Goal: Information Seeking & Learning: Learn about a topic

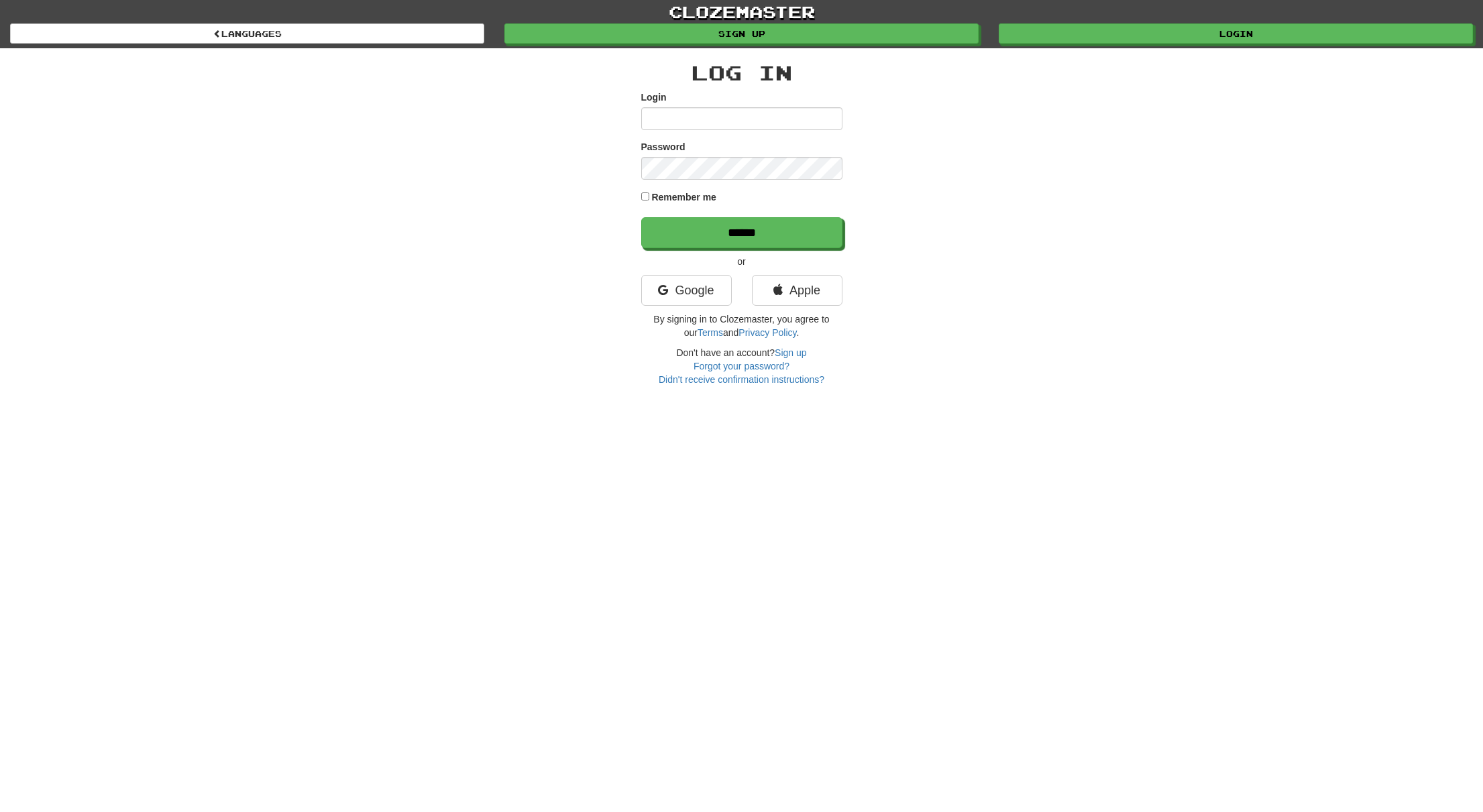
click at [605, 122] on input "Login" at bounding box center [741, 118] width 201 height 22
type input "**********"
click at [605, 226] on input "******" at bounding box center [742, 233] width 201 height 31
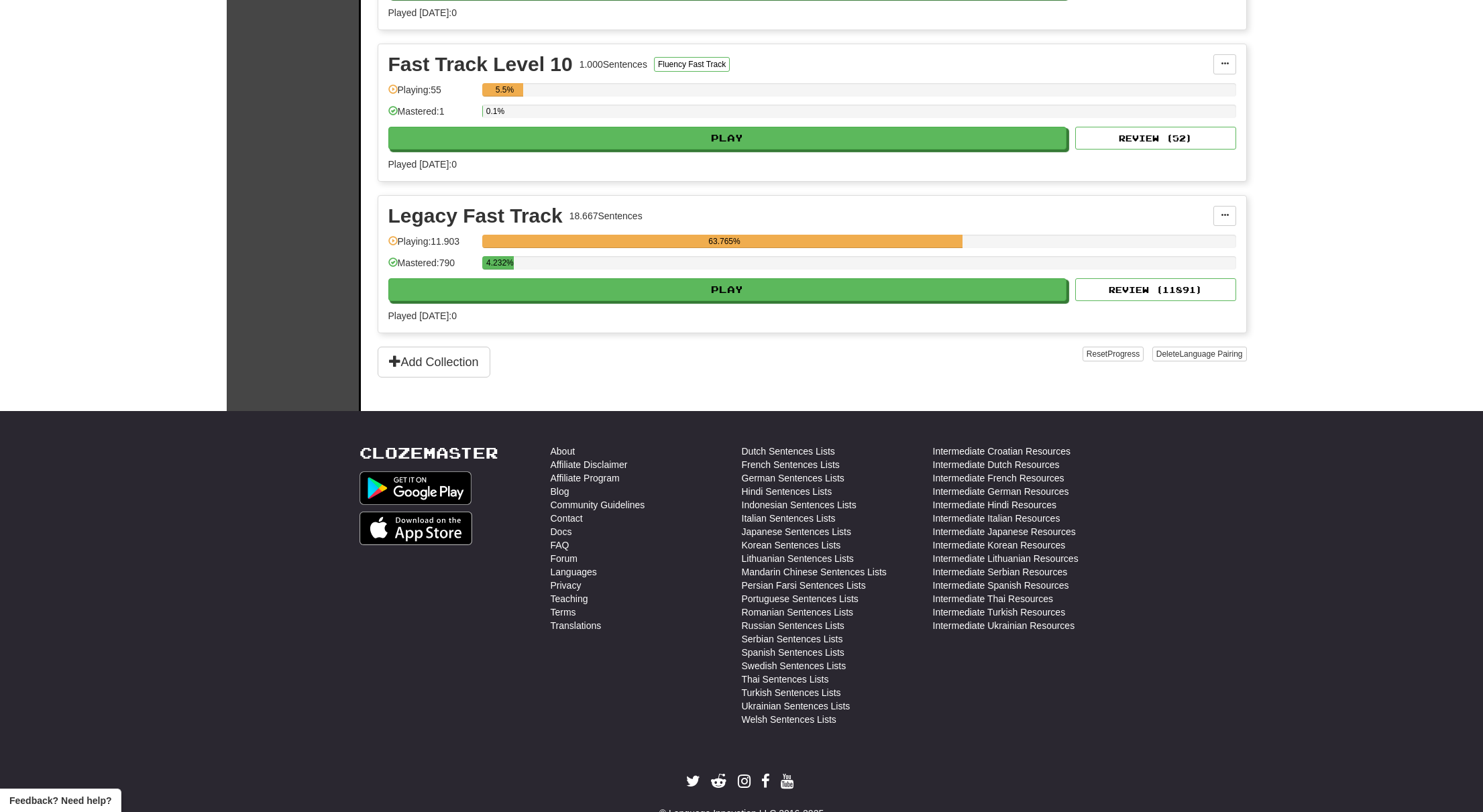
scroll to position [1933, 0]
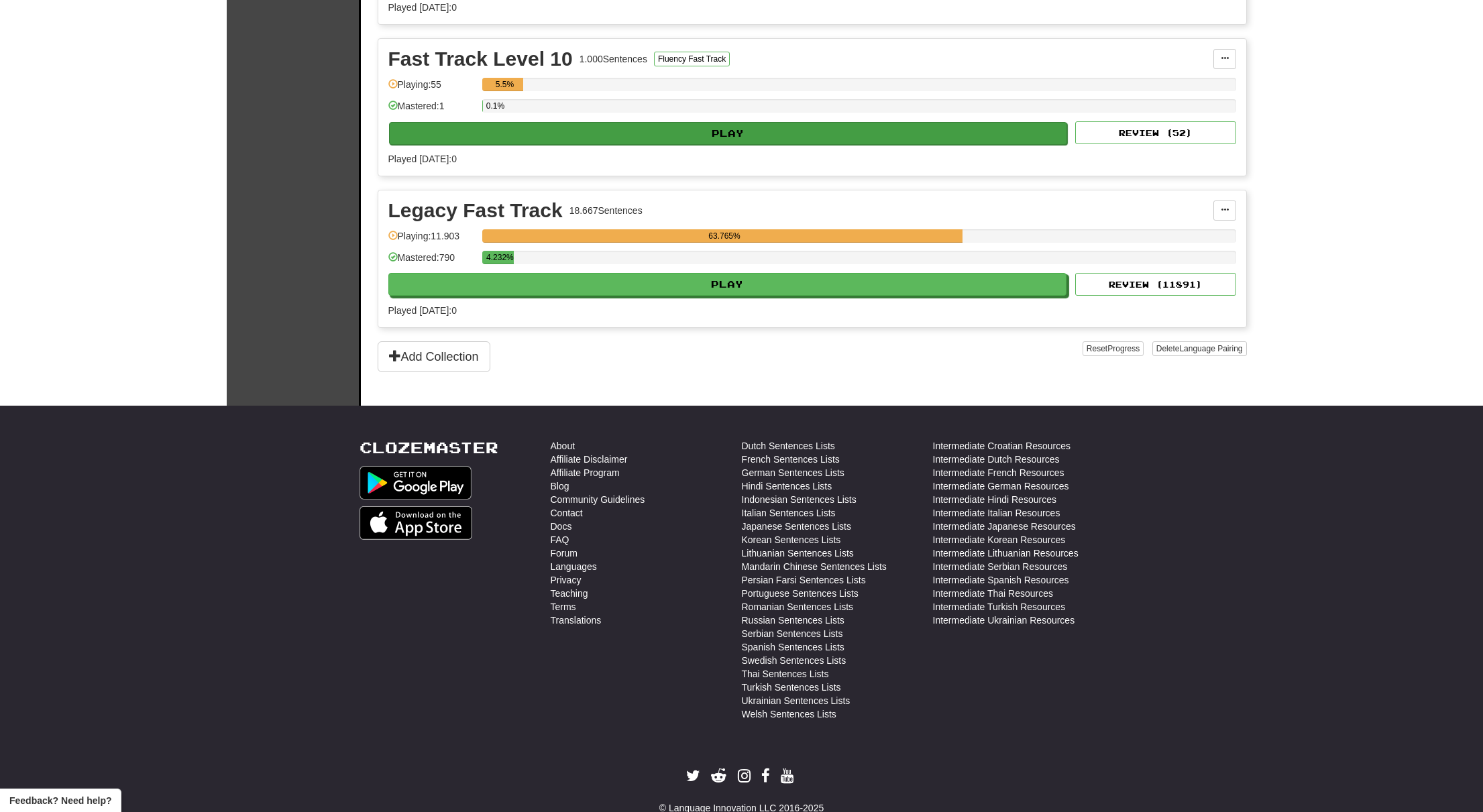
click at [732, 145] on button "Play" at bounding box center [728, 133] width 679 height 22
select select "**"
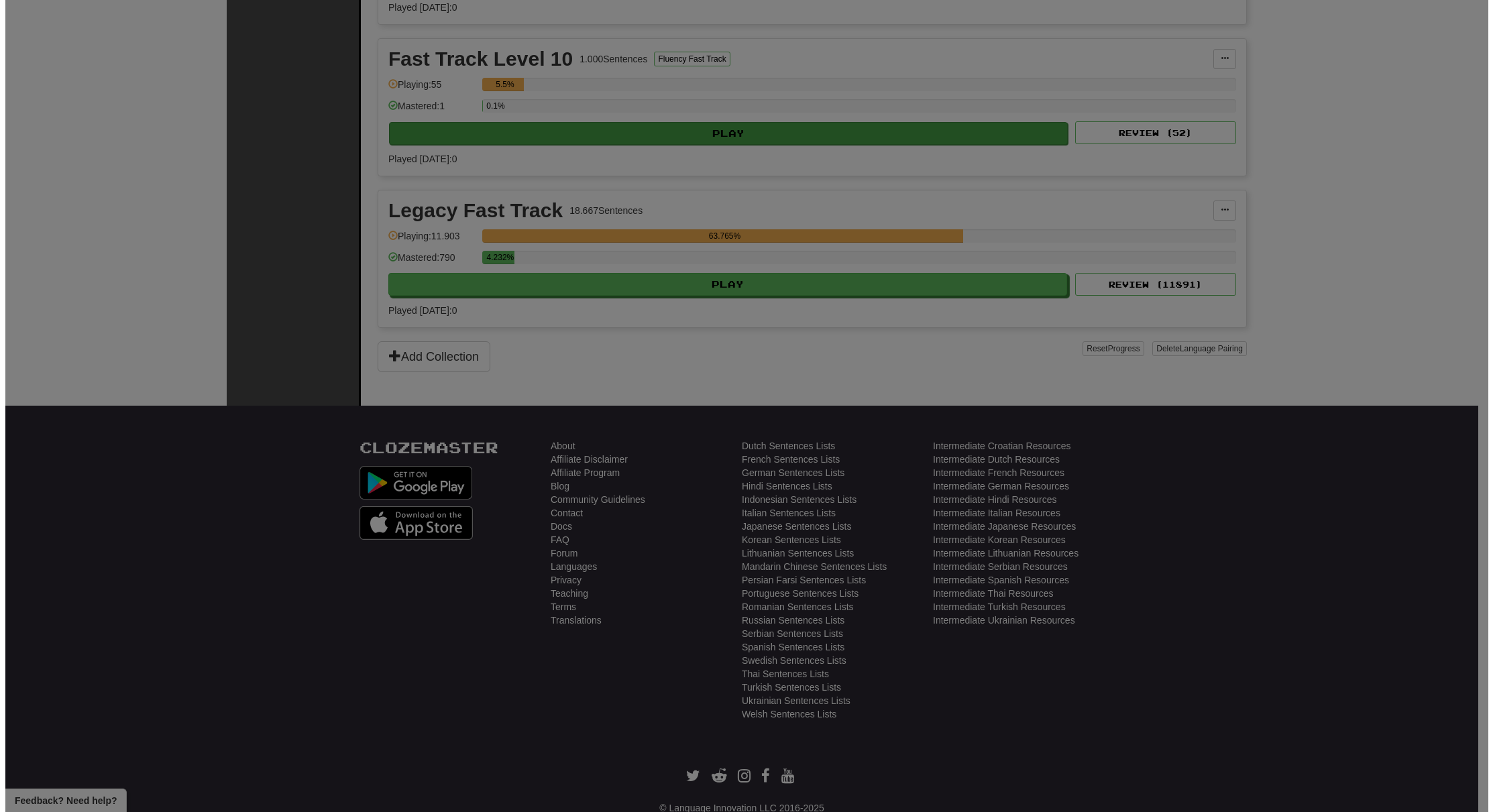
scroll to position [1927, 0]
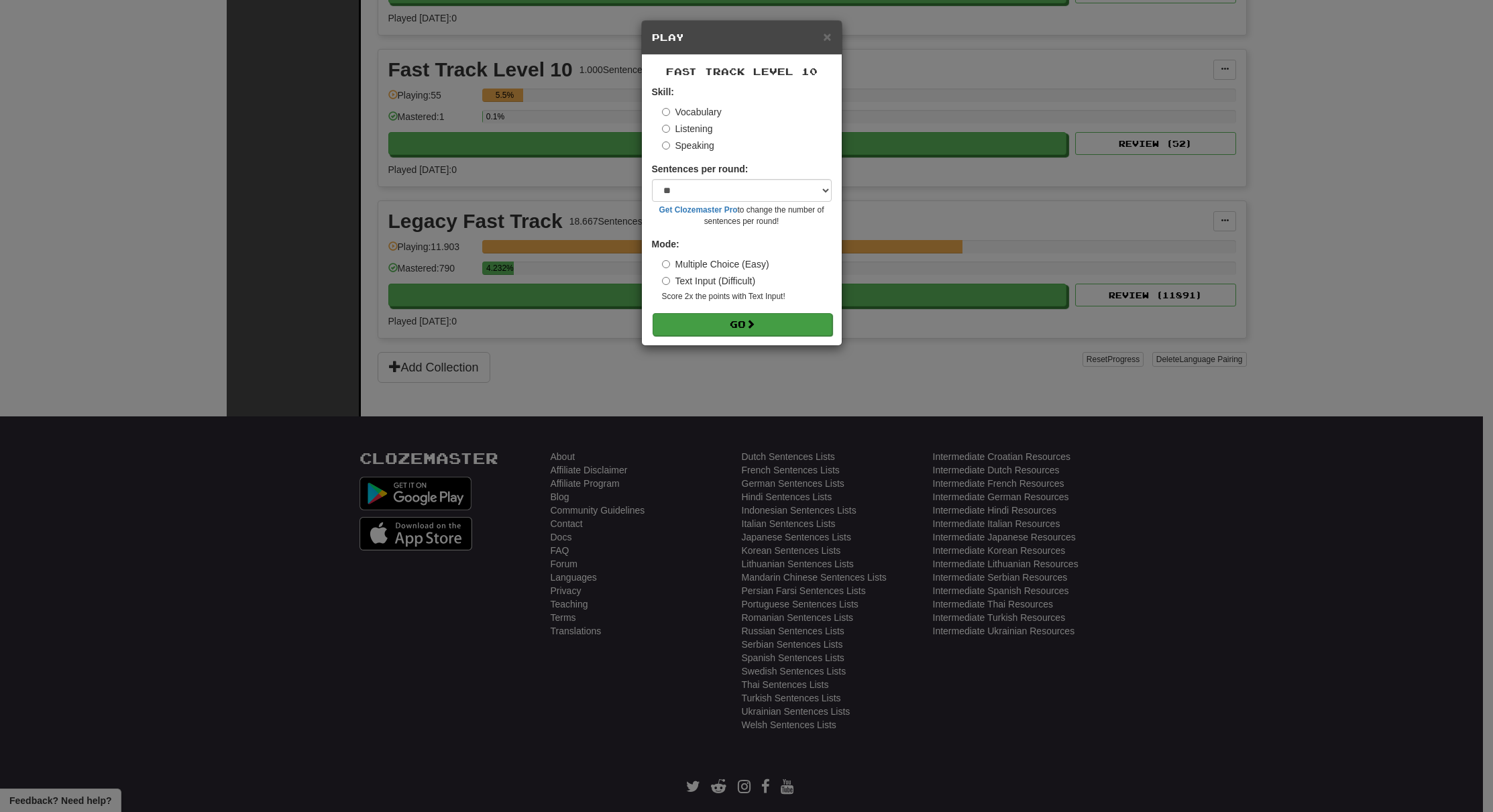
click at [742, 336] on button "Go" at bounding box center [743, 324] width 180 height 22
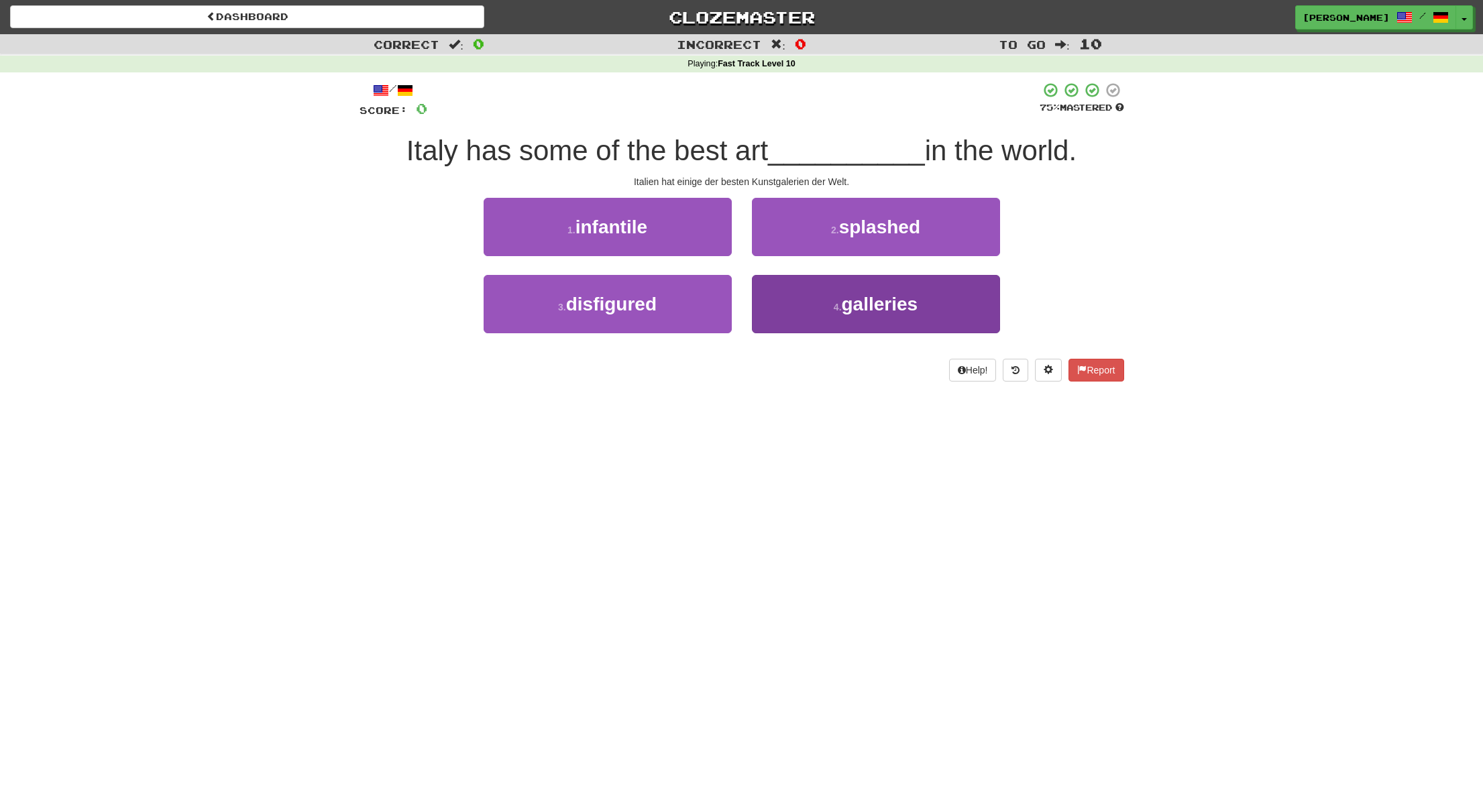
click at [794, 305] on button "4 . galleries" at bounding box center [876, 304] width 248 height 58
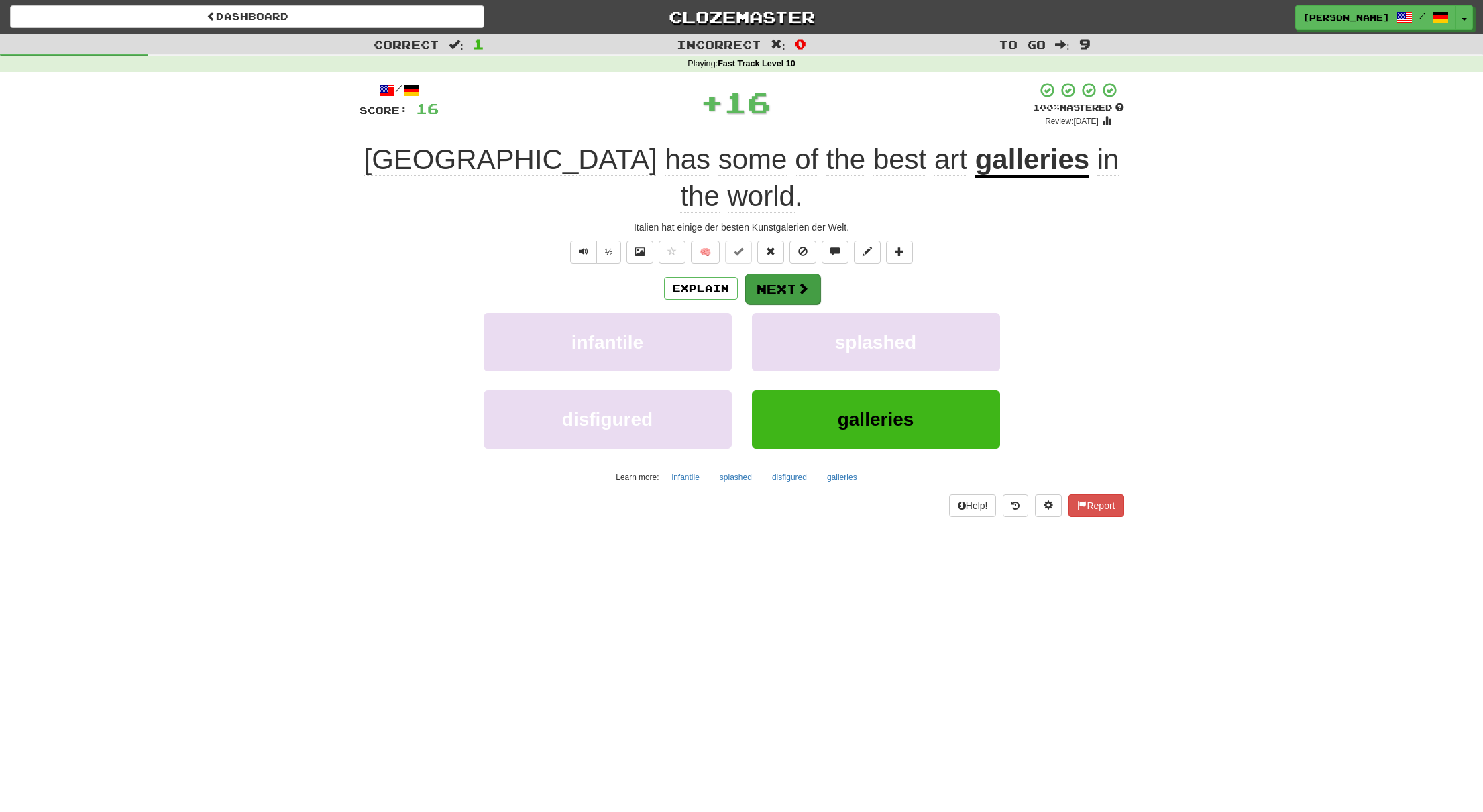
click at [782, 274] on button "Next" at bounding box center [783, 289] width 75 height 31
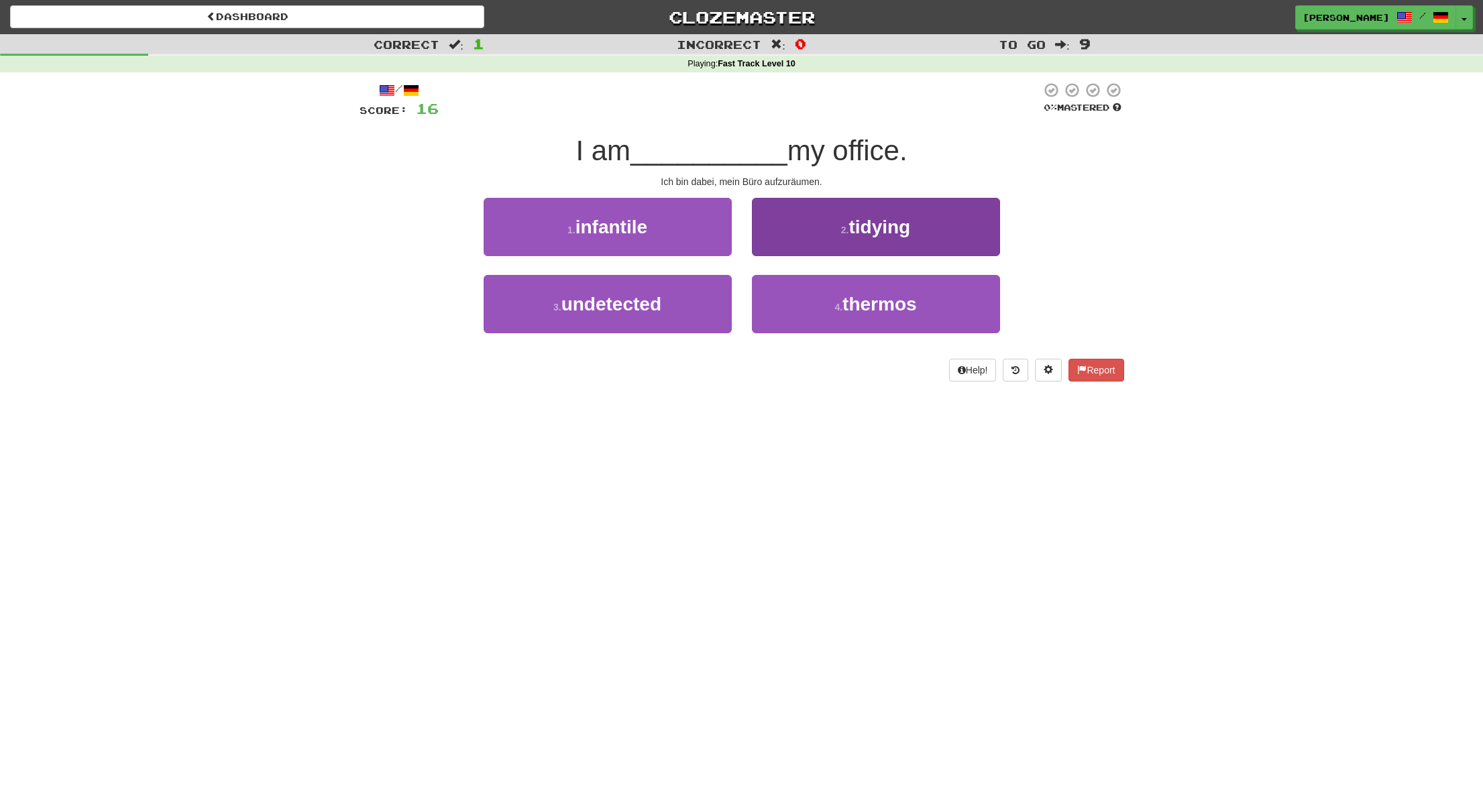
click at [801, 241] on button "2 . tidying" at bounding box center [876, 227] width 248 height 58
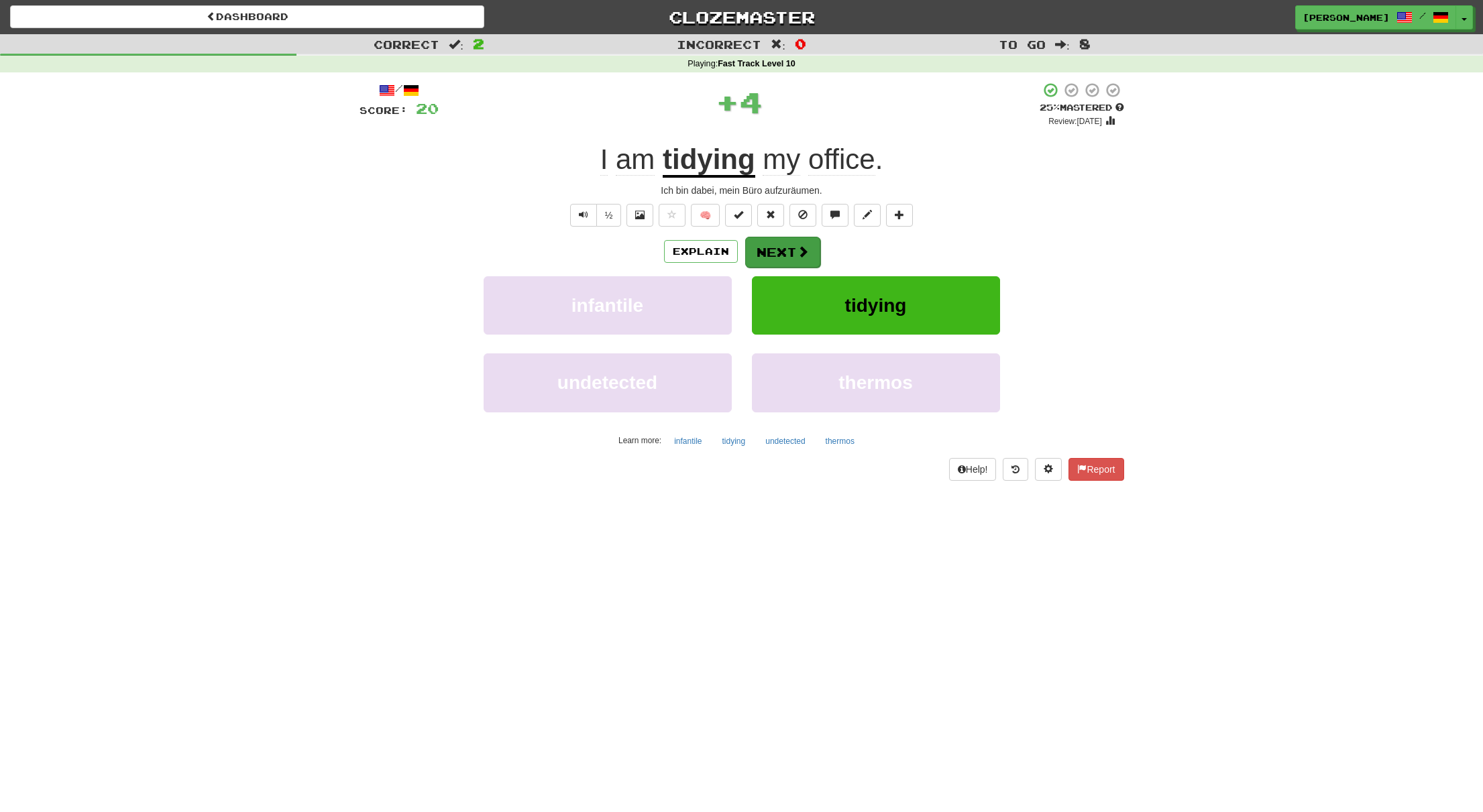
click at [798, 247] on span at bounding box center [803, 251] width 12 height 12
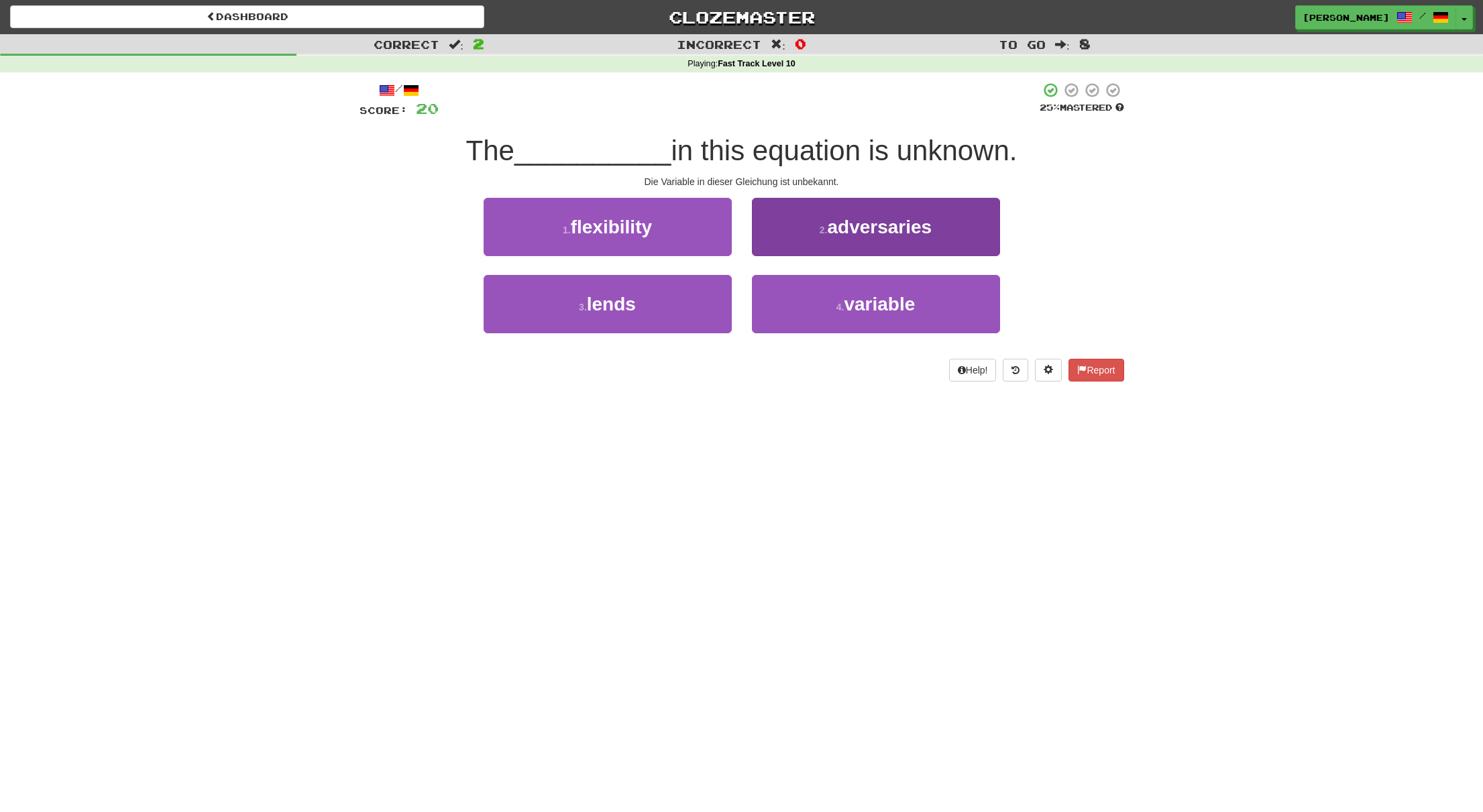
click at [799, 297] on button "4 . variable" at bounding box center [876, 304] width 248 height 58
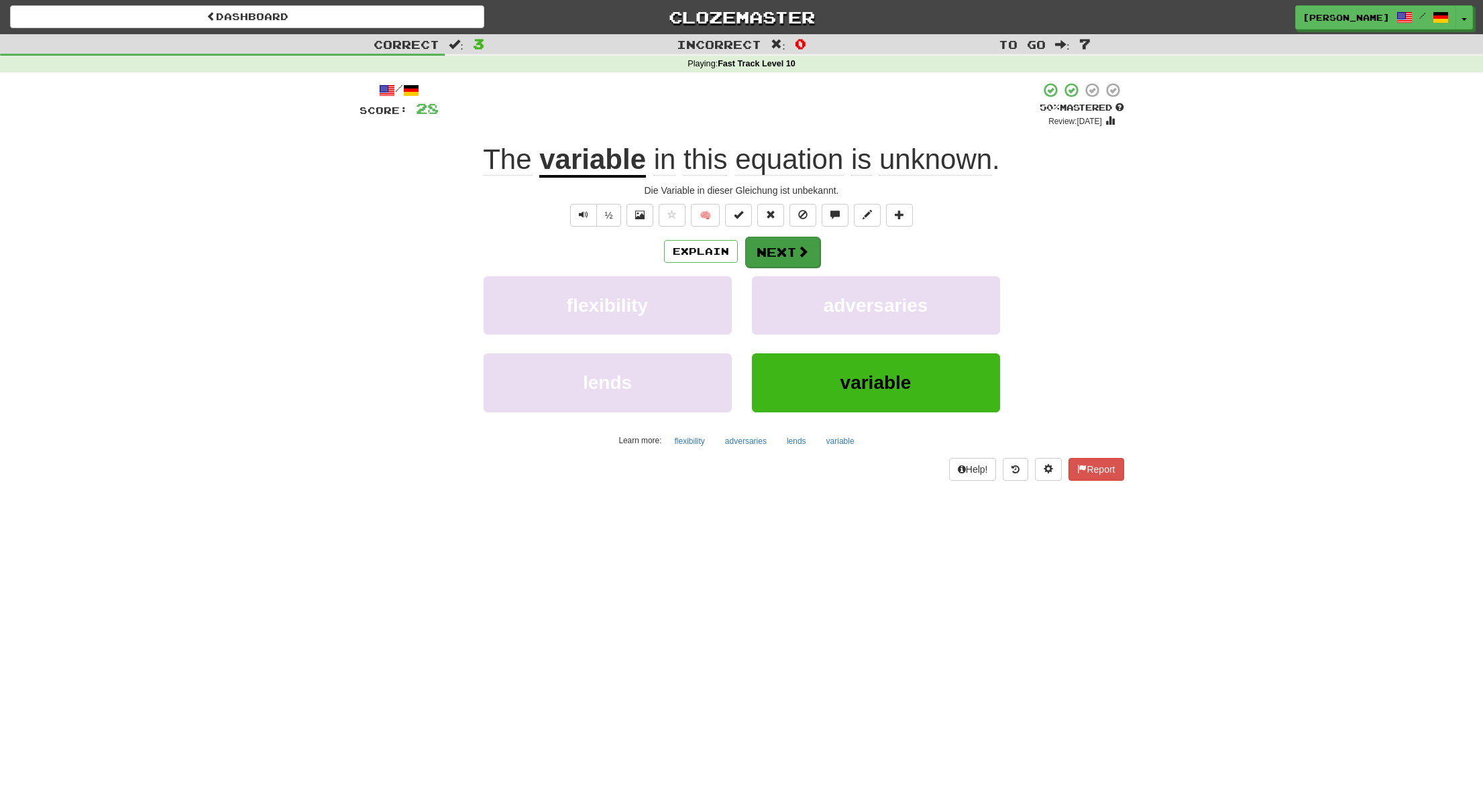
click at [790, 245] on button "Next" at bounding box center [783, 252] width 75 height 31
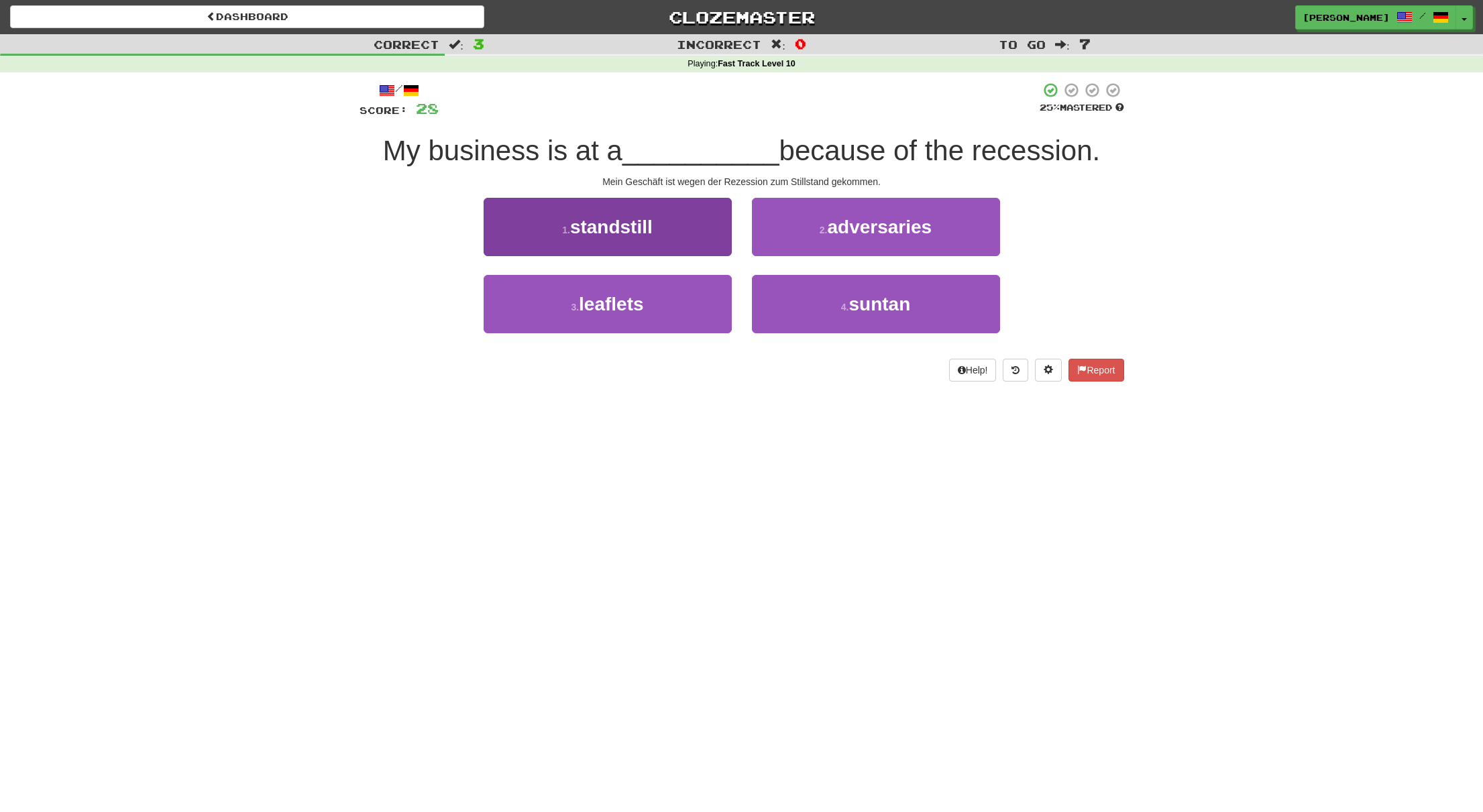
click at [687, 234] on button "1 . standstill" at bounding box center [608, 227] width 248 height 58
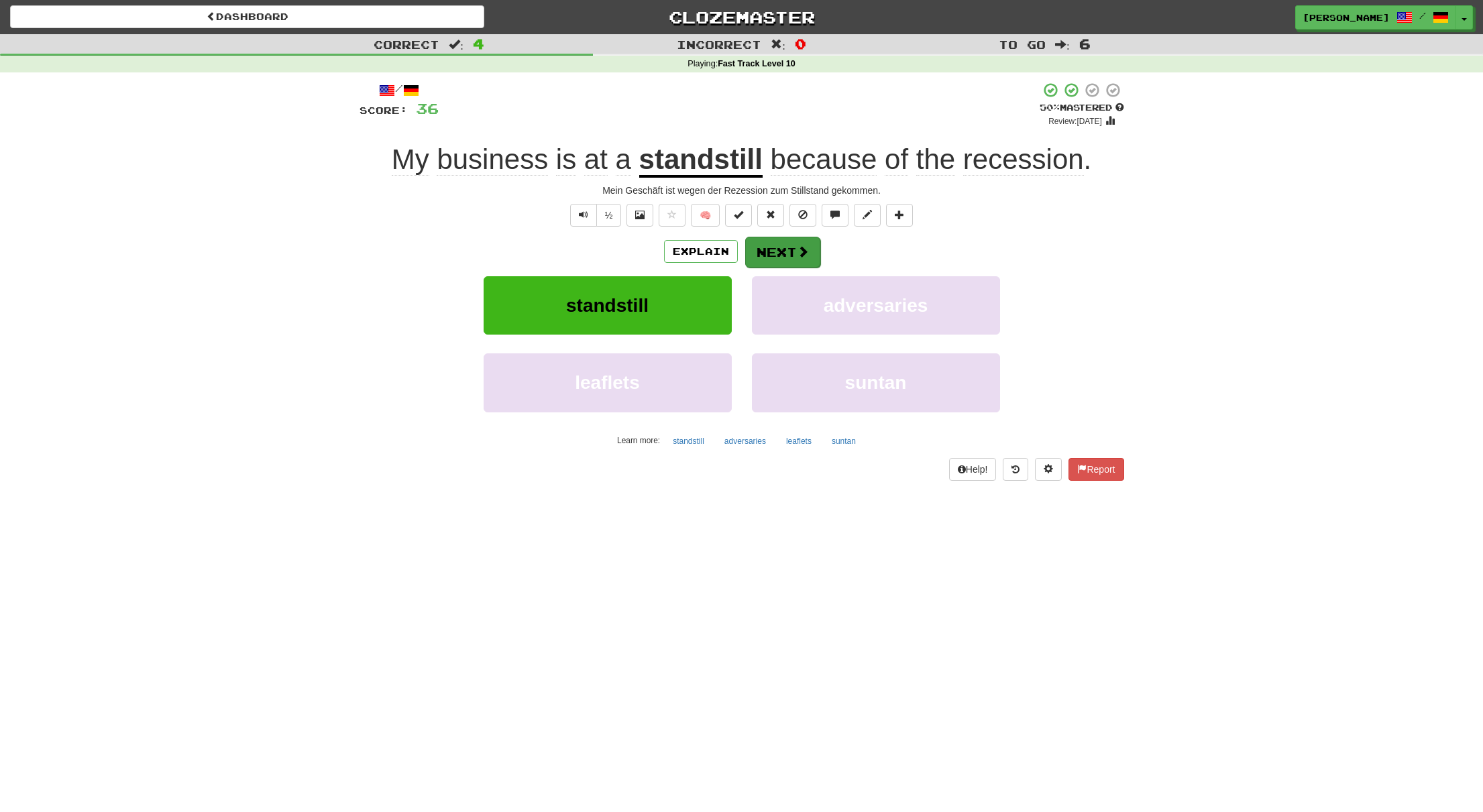
click at [778, 247] on button "Next" at bounding box center [783, 252] width 75 height 31
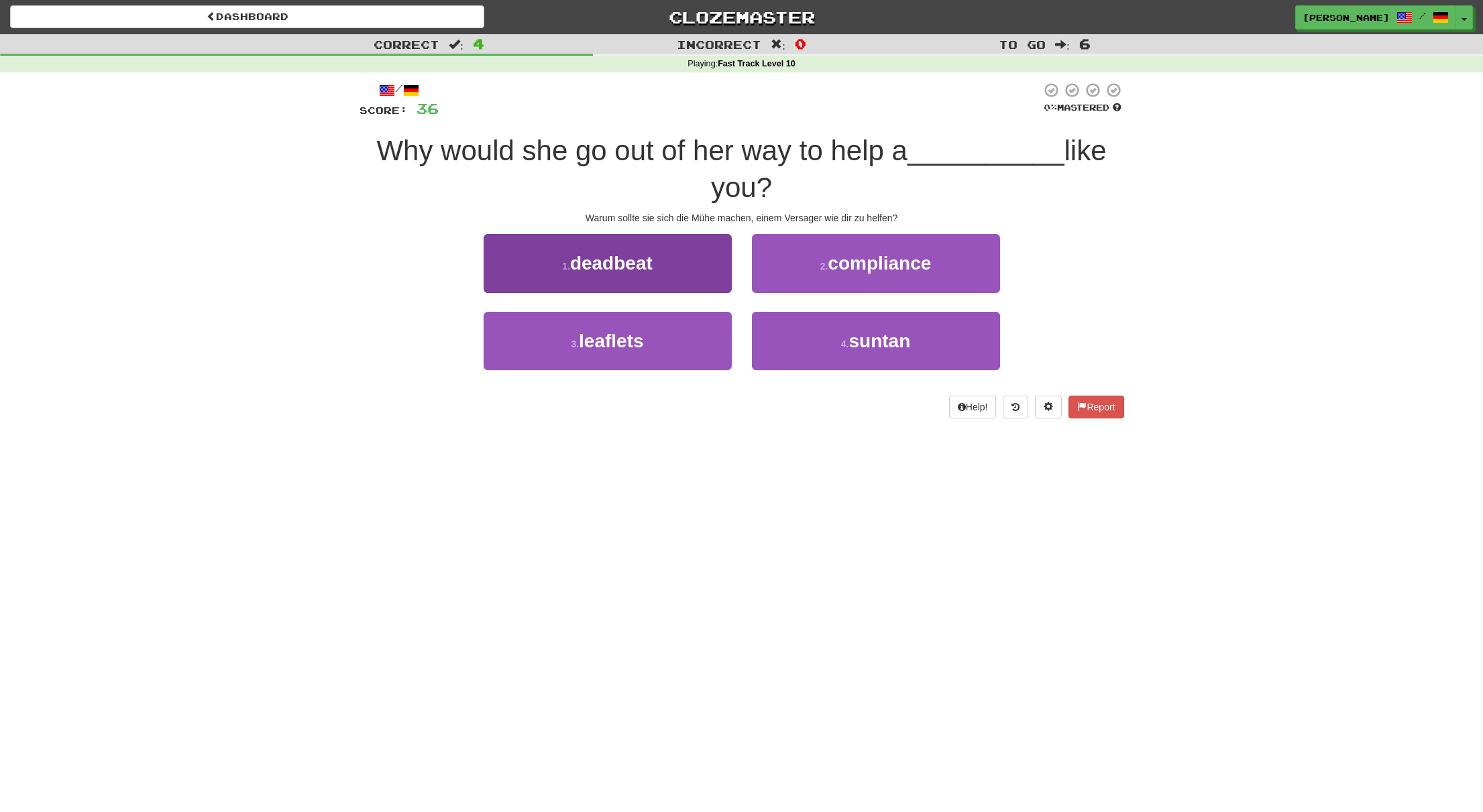
click at [713, 261] on button "1 . deadbeat" at bounding box center [608, 263] width 248 height 58
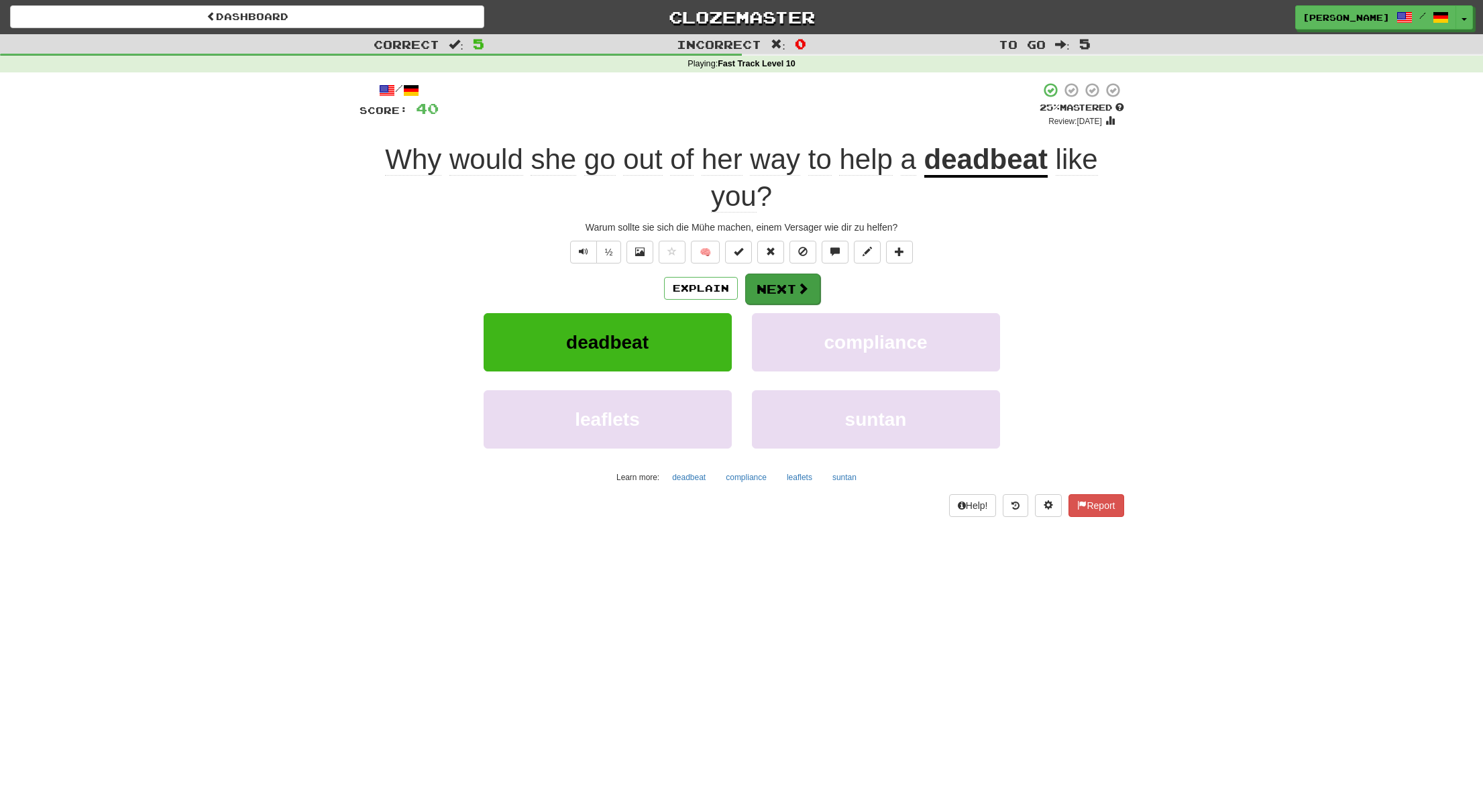
click at [781, 279] on button "Next" at bounding box center [783, 289] width 75 height 31
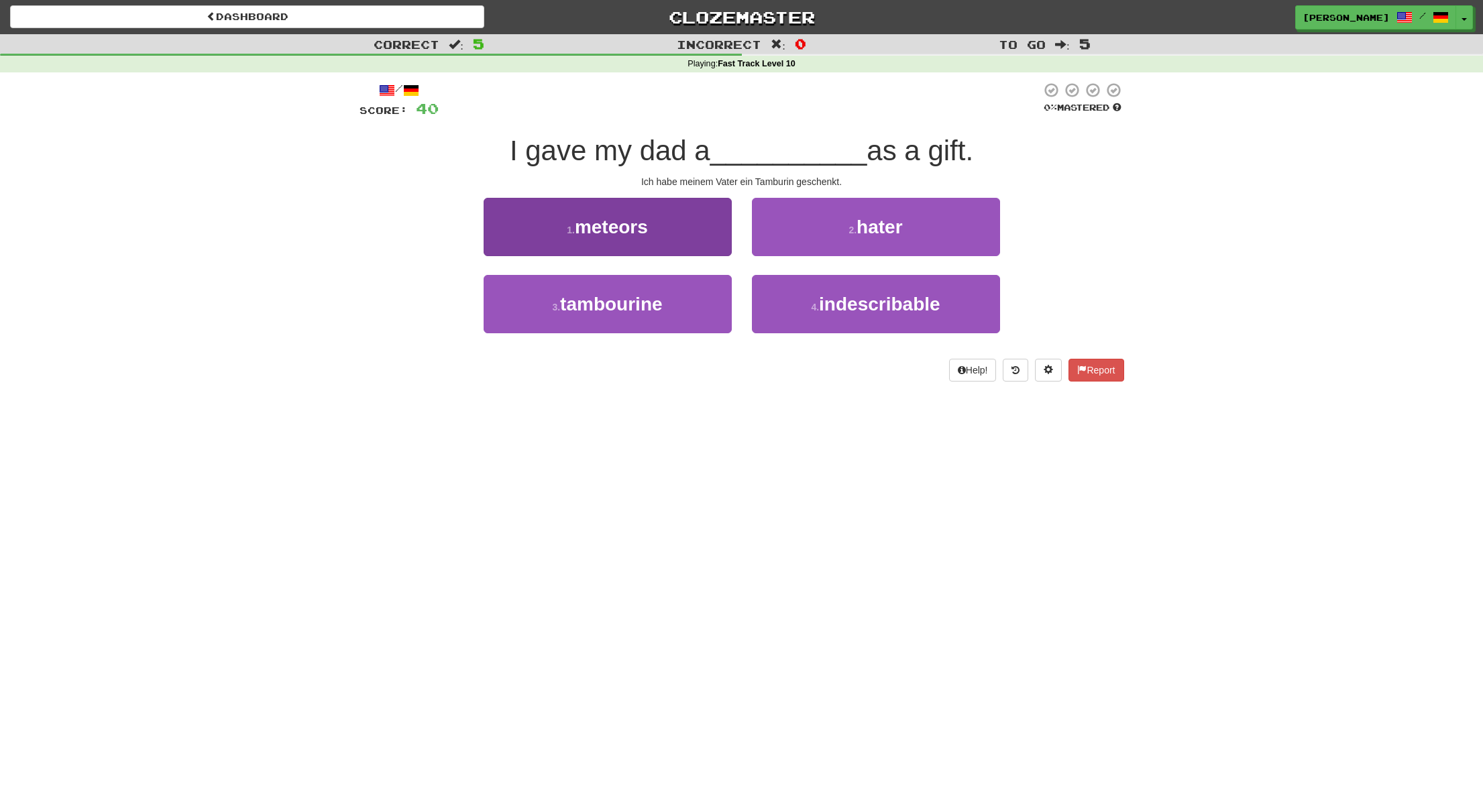
click at [721, 290] on button "3 . tambourine" at bounding box center [608, 304] width 248 height 58
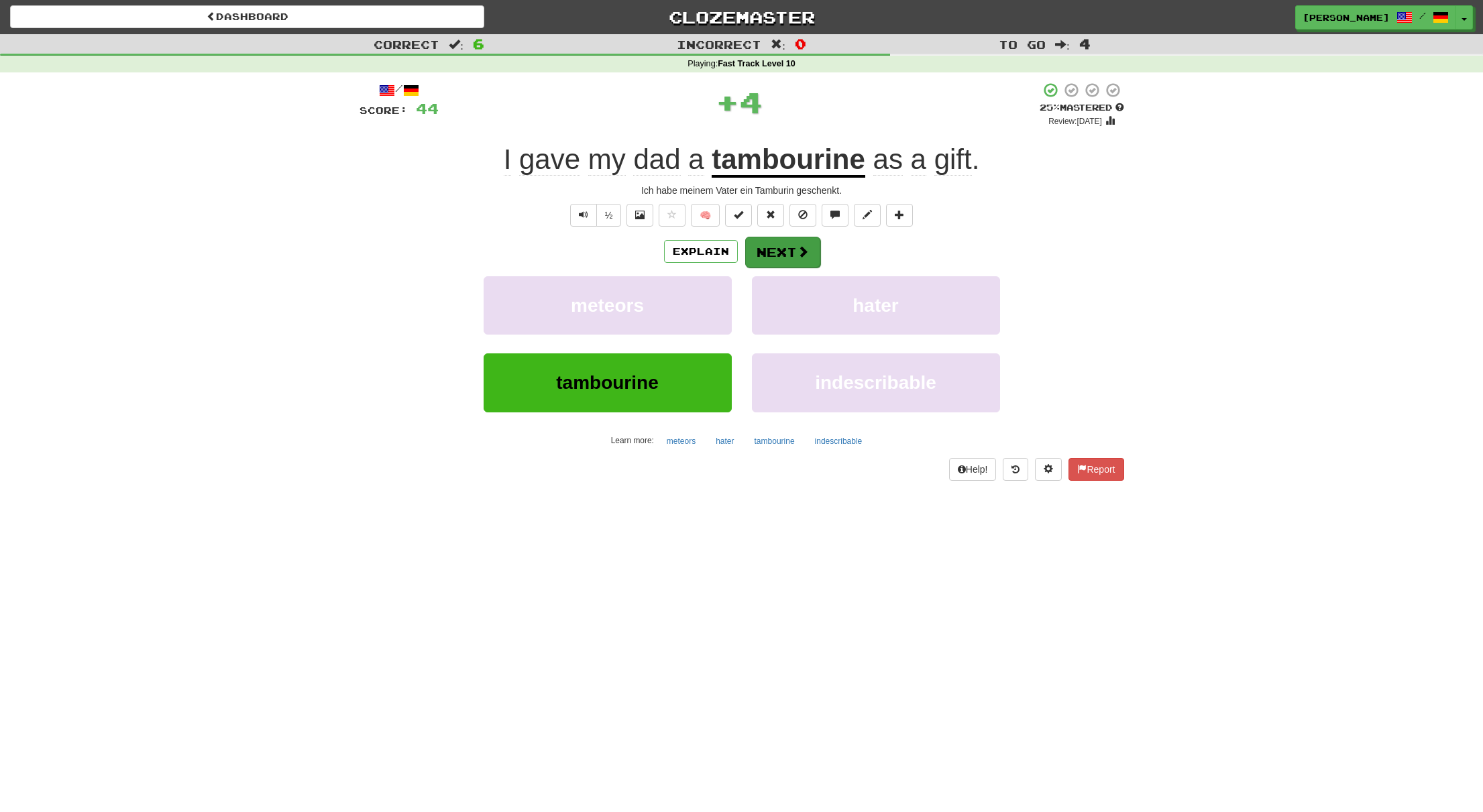
click at [793, 250] on button "Next" at bounding box center [783, 252] width 75 height 31
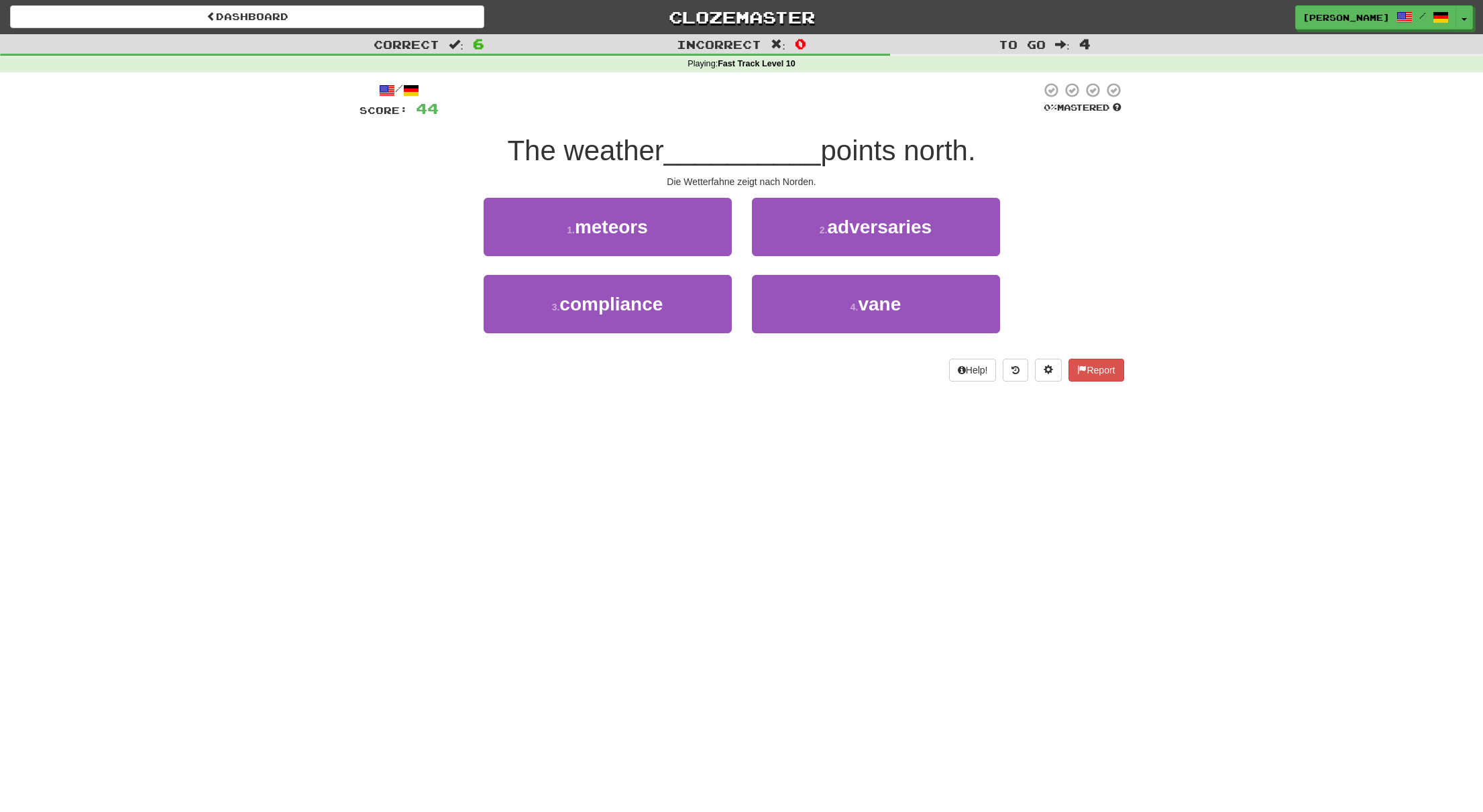
click at [706, 231] on button "1 . meteors" at bounding box center [608, 227] width 248 height 58
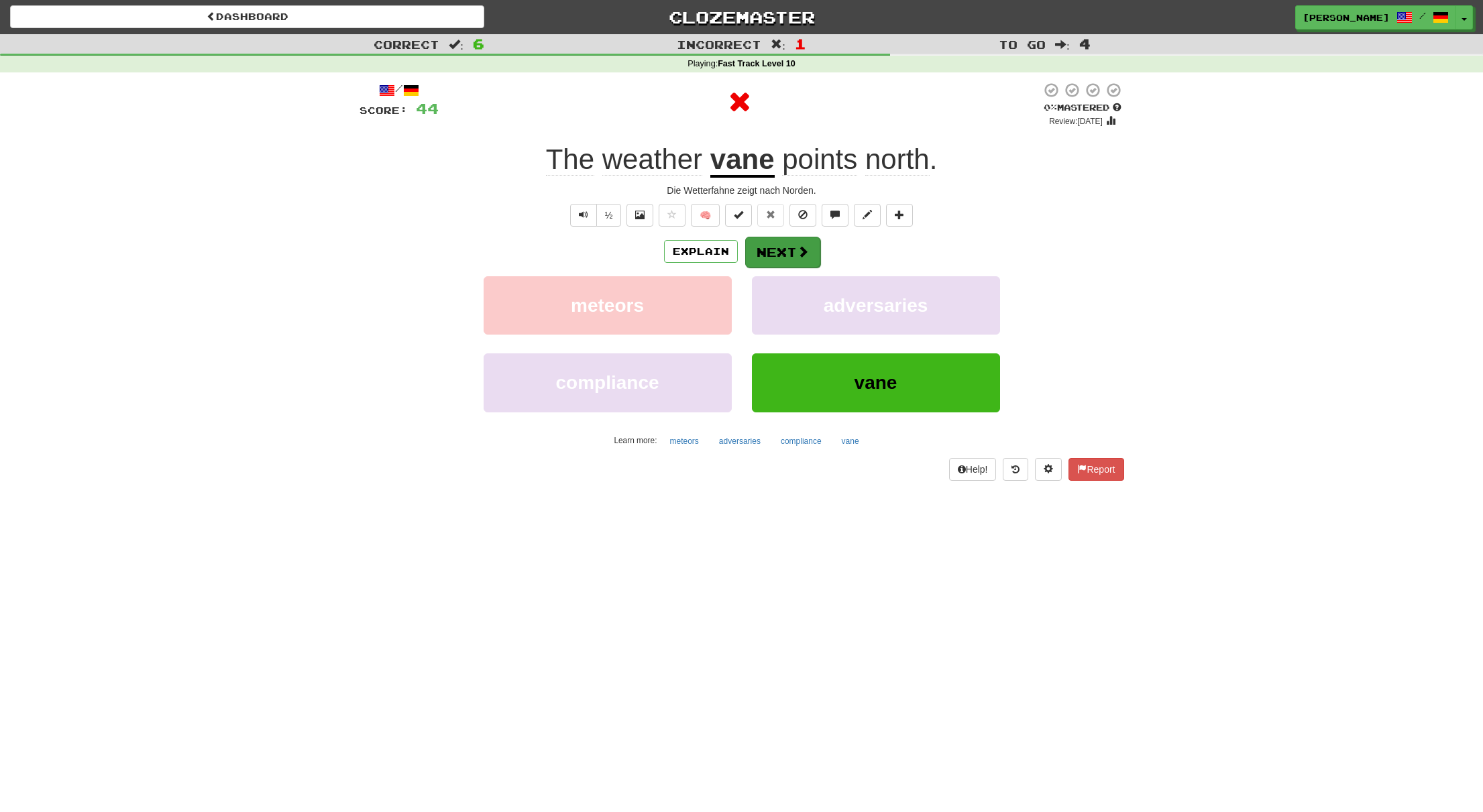
click at [778, 245] on button "Next" at bounding box center [783, 252] width 75 height 31
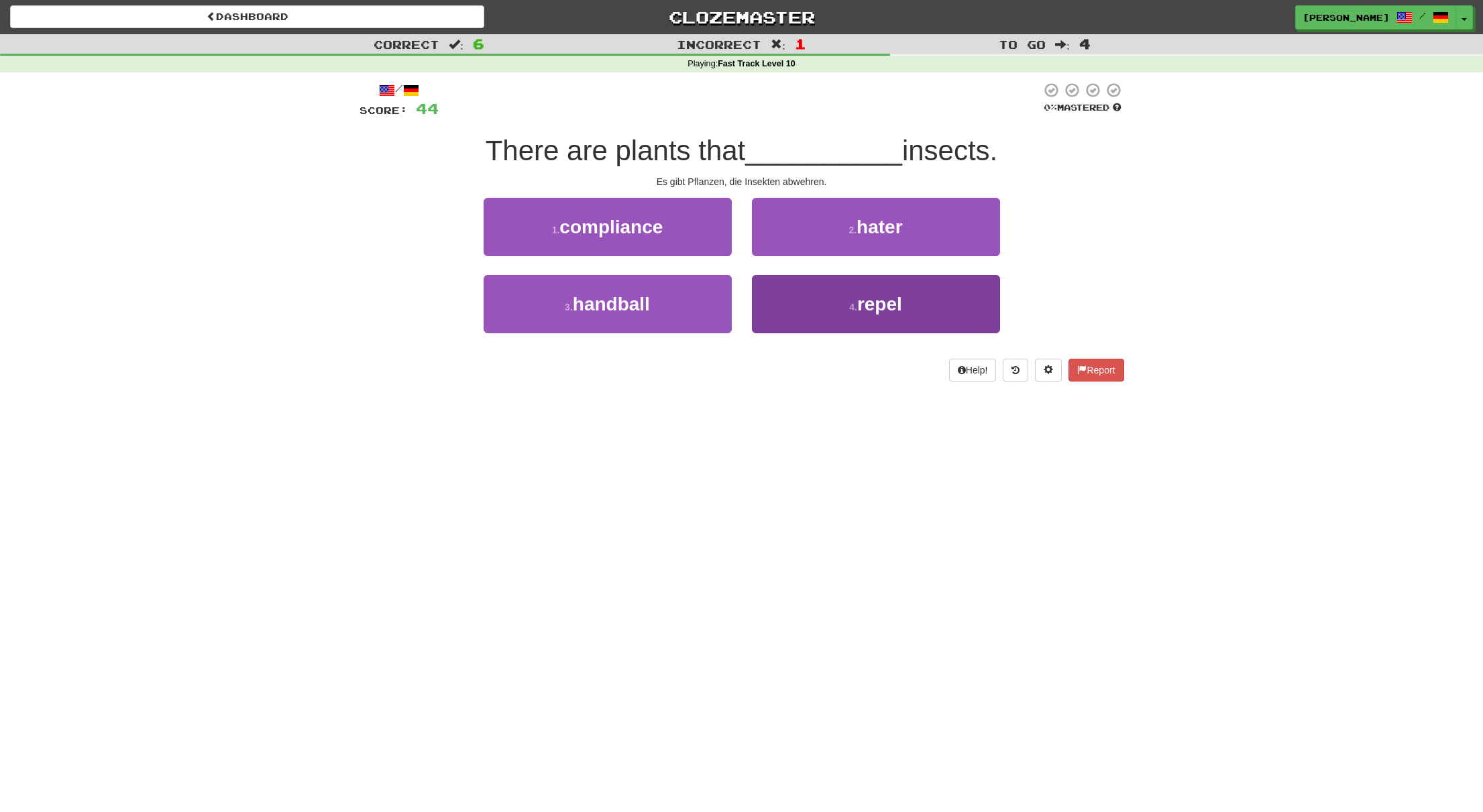
click at [822, 295] on button "4 . repel" at bounding box center [876, 304] width 248 height 58
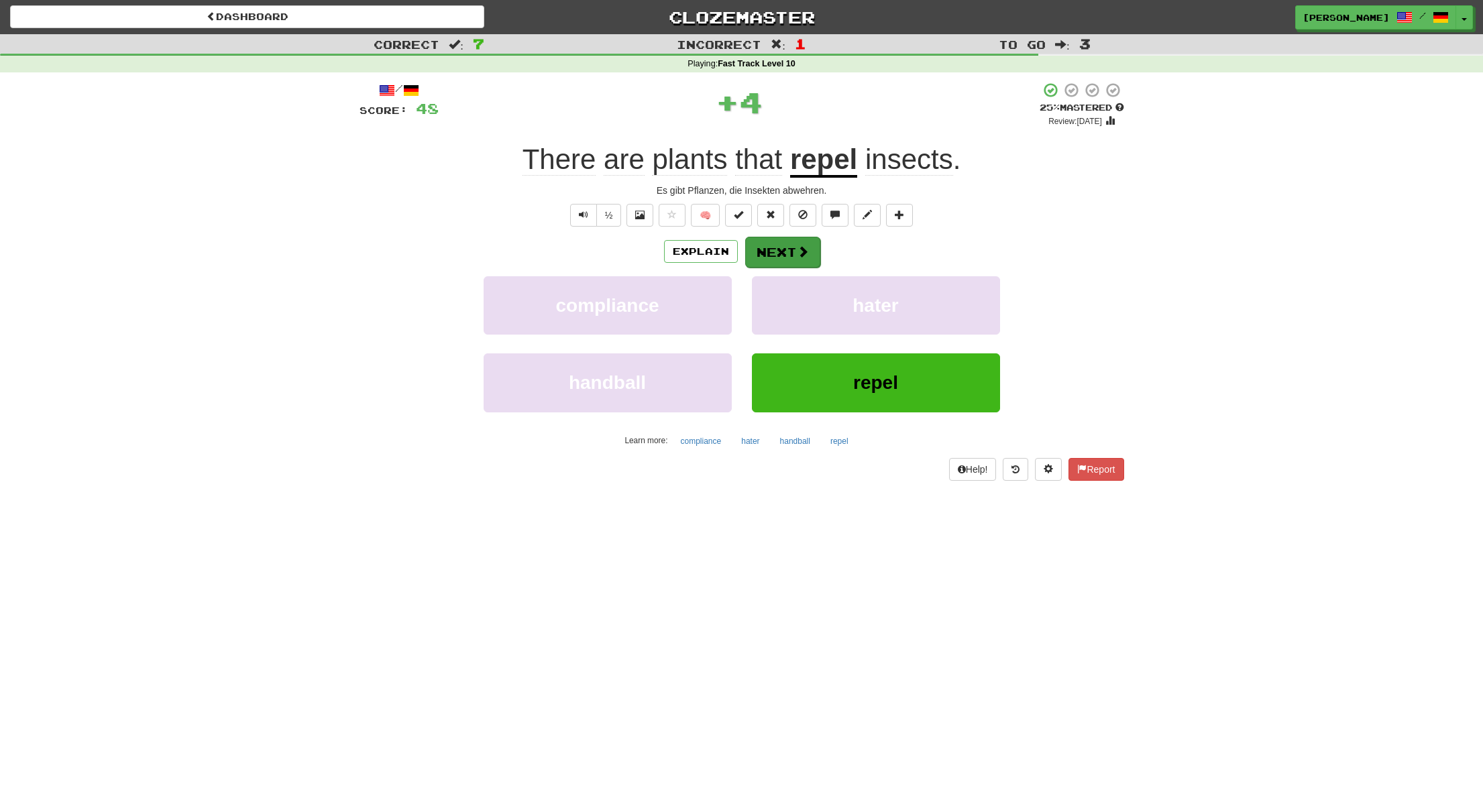
click at [808, 251] on button "Next" at bounding box center [783, 252] width 75 height 31
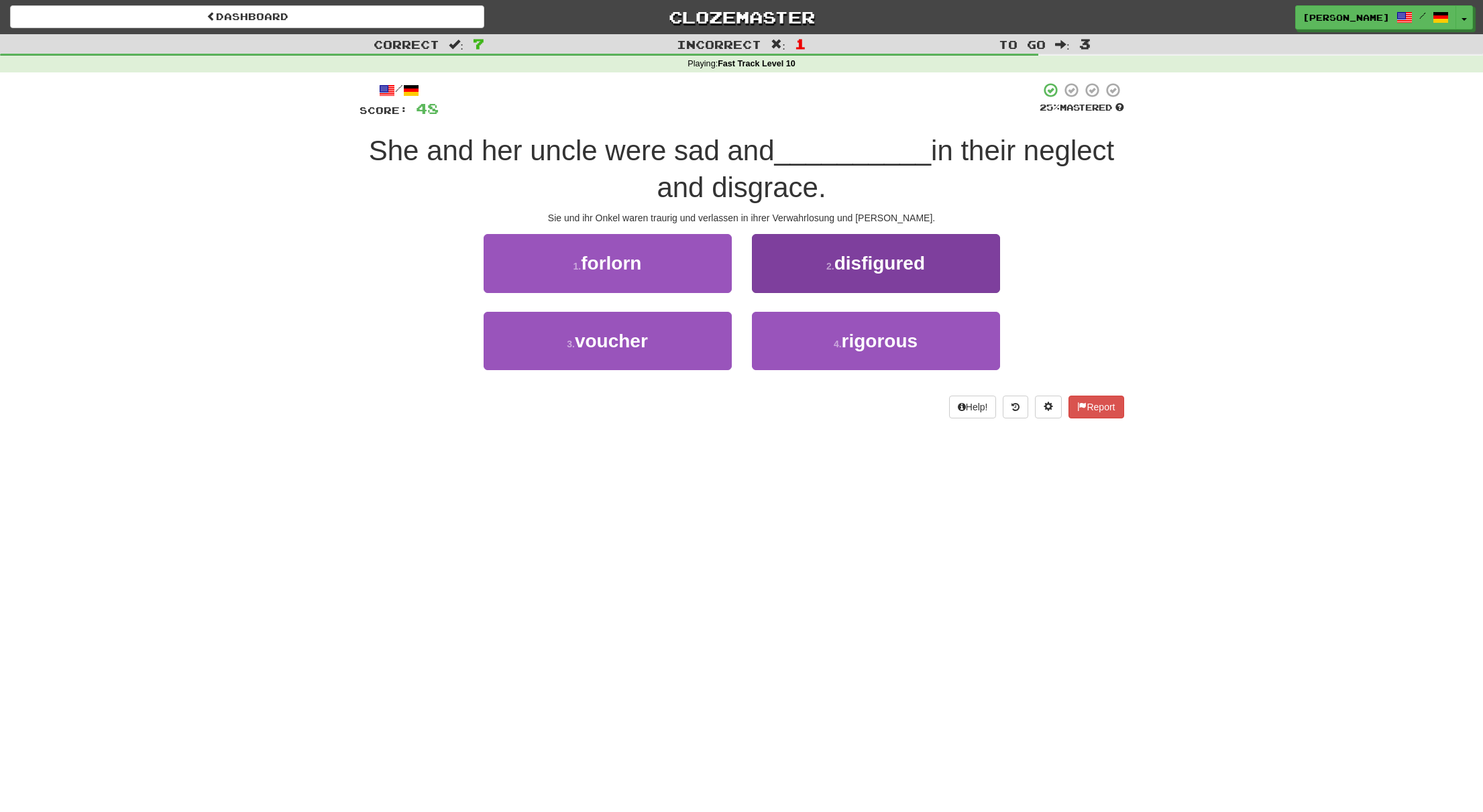
click at [802, 258] on button "2 . disfigured" at bounding box center [876, 263] width 248 height 58
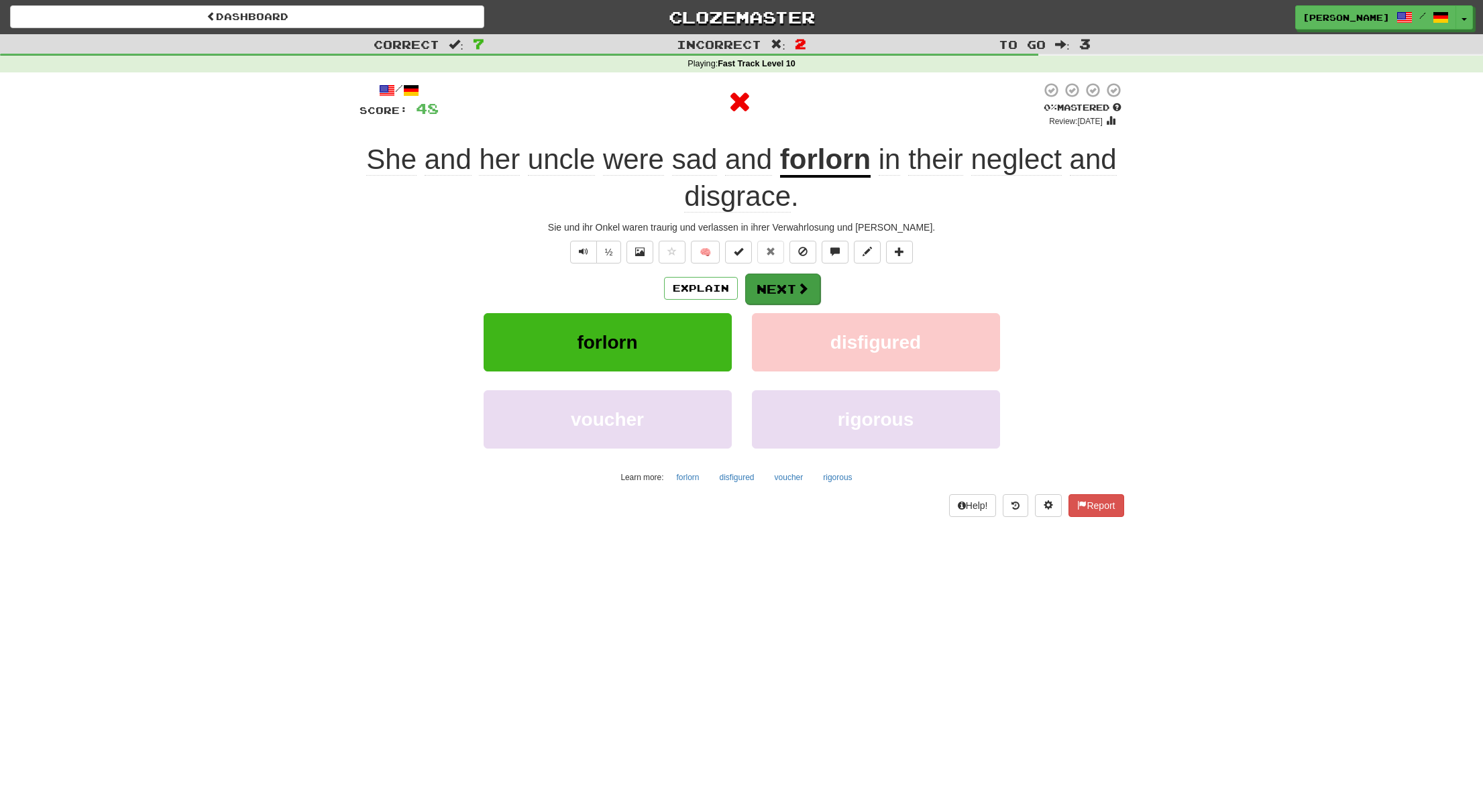
click at [797, 290] on span at bounding box center [803, 288] width 12 height 12
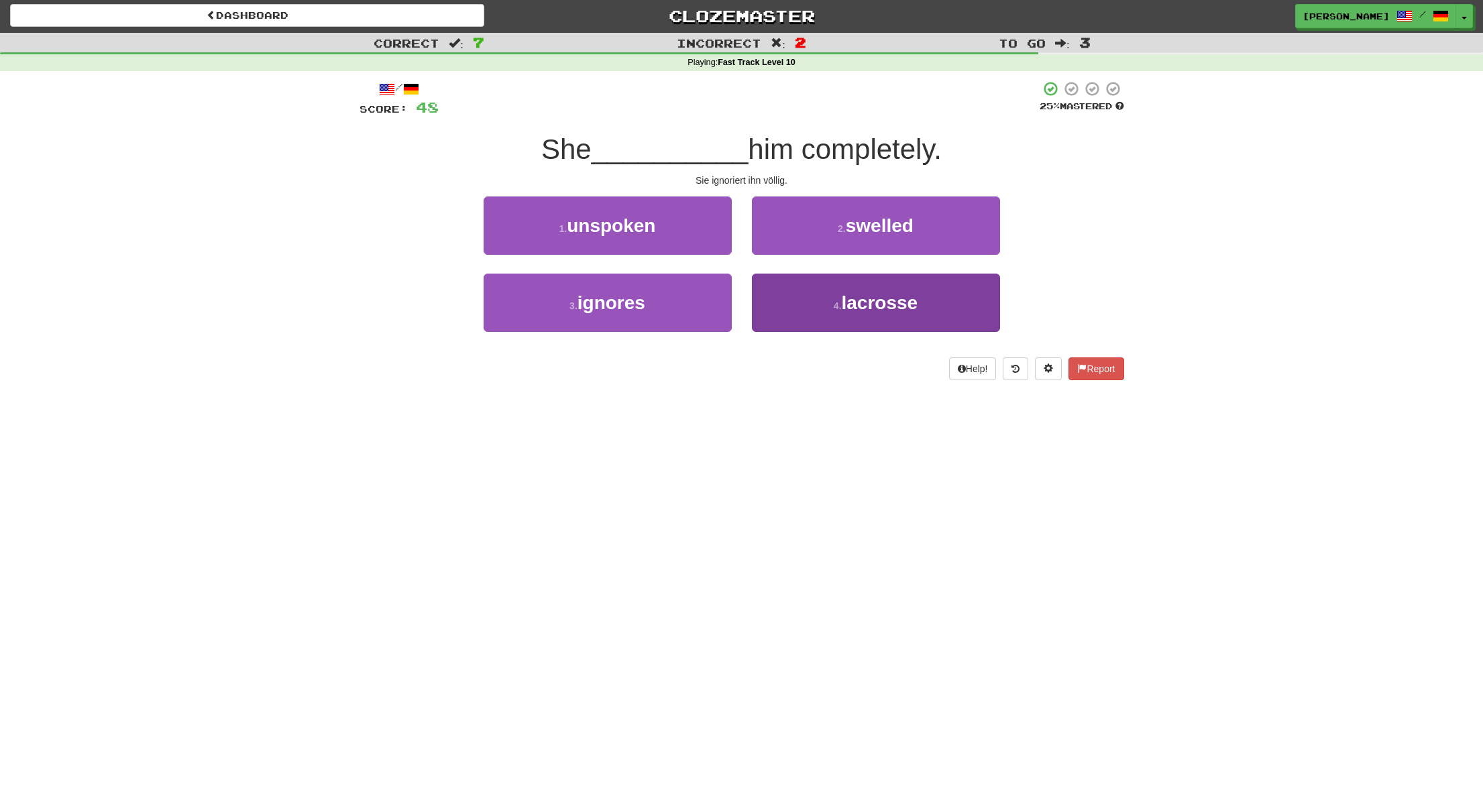
scroll to position [1, 0]
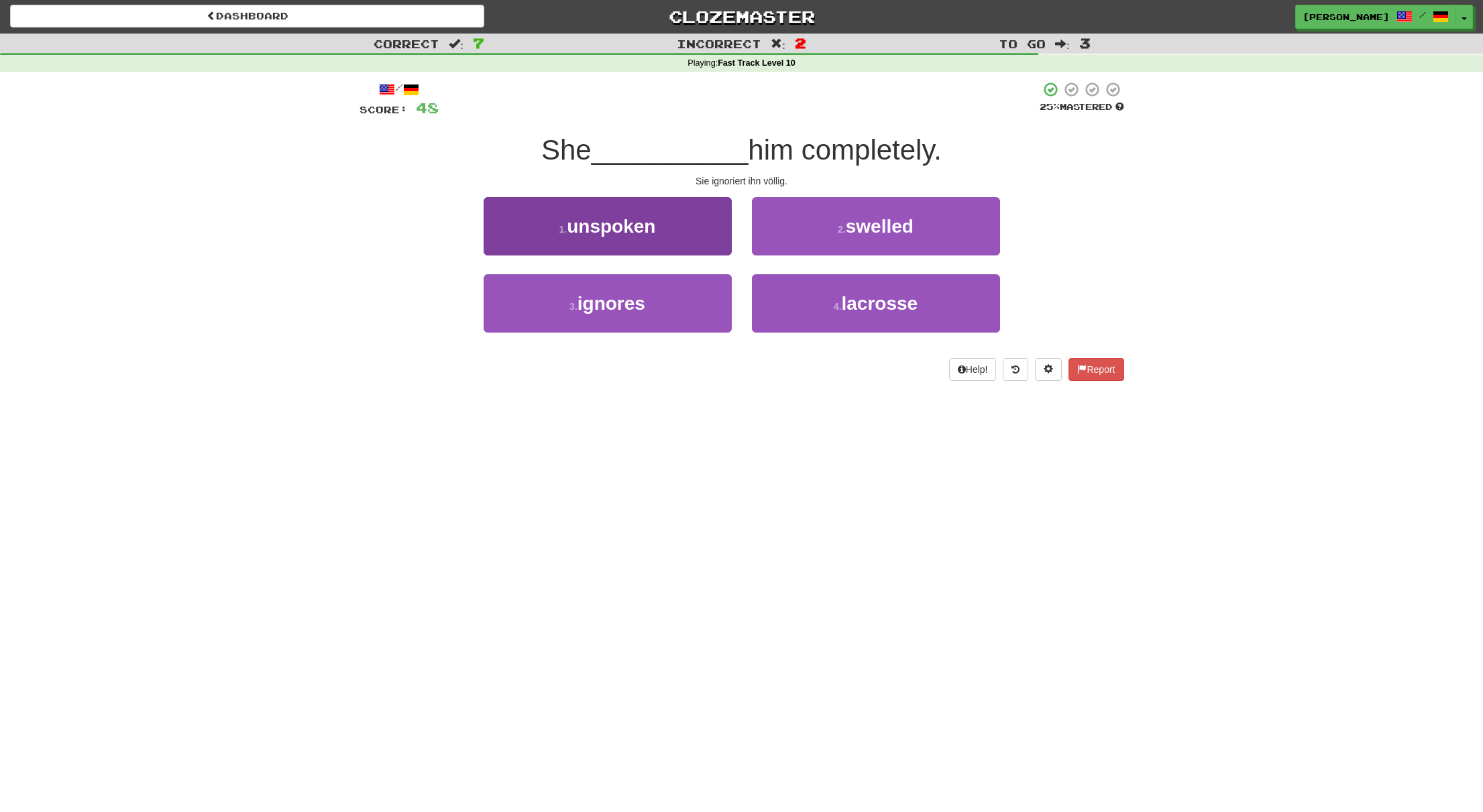
click at [703, 291] on button "3 . ignores" at bounding box center [608, 303] width 248 height 58
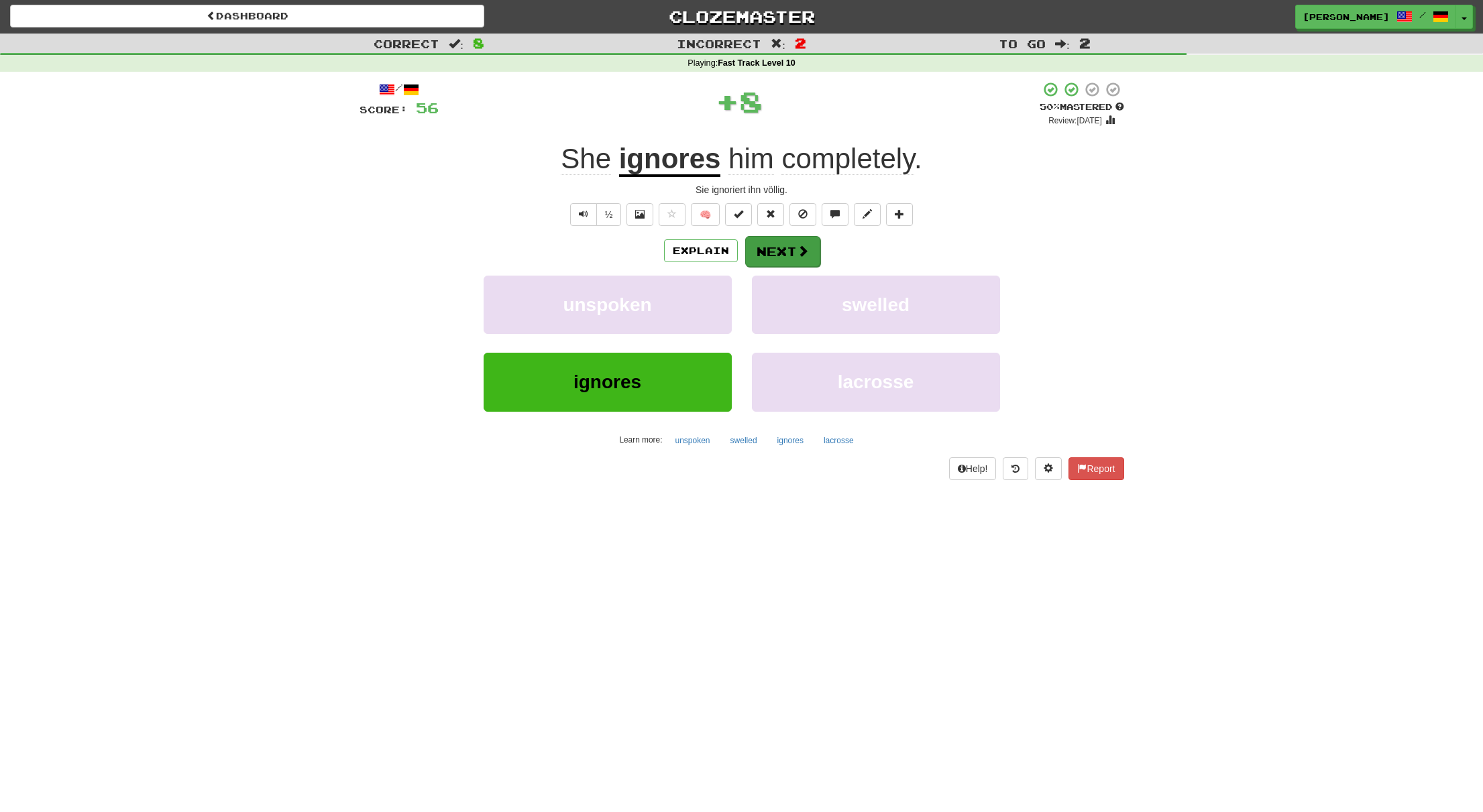
click at [790, 249] on button "Next" at bounding box center [783, 251] width 75 height 31
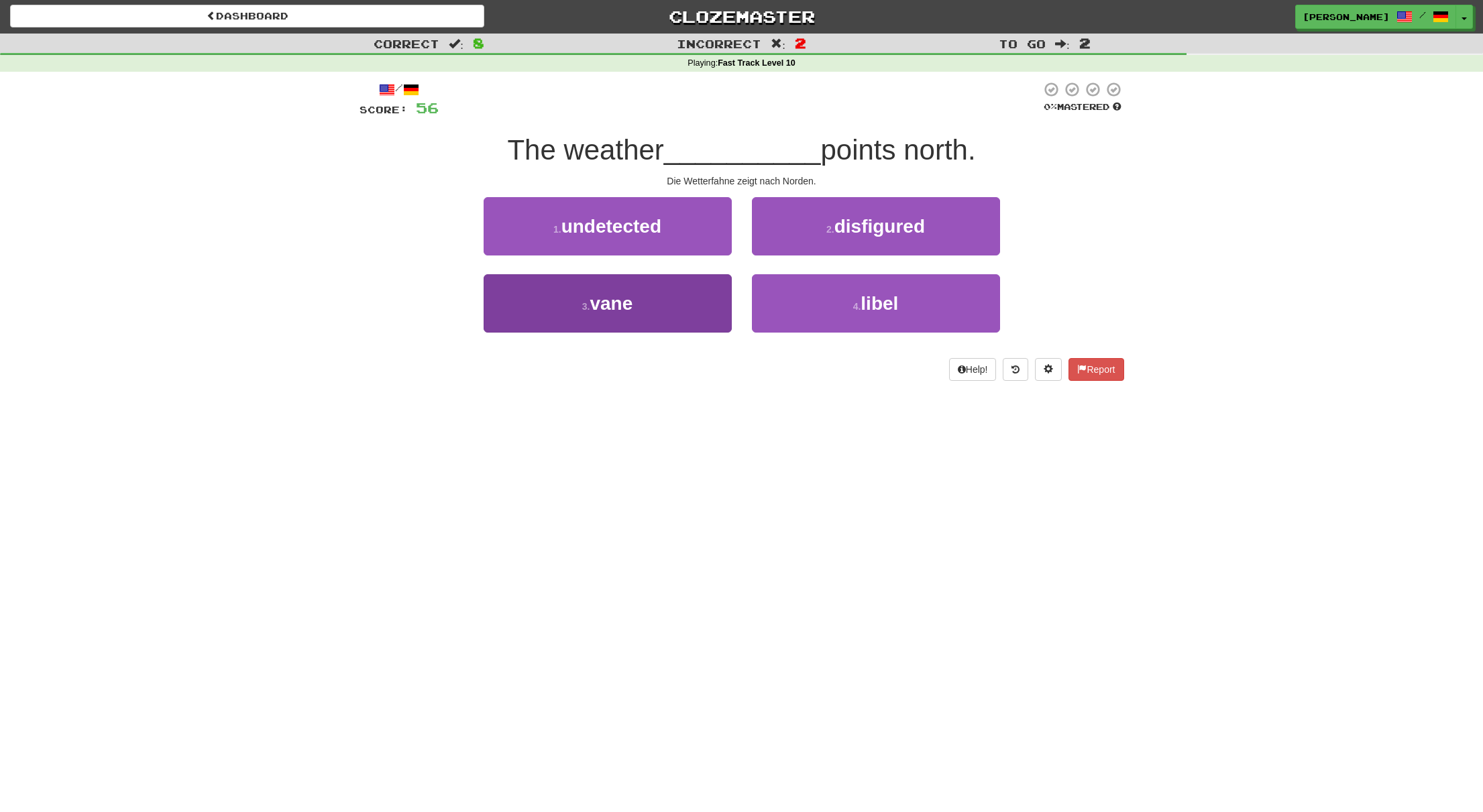
click at [676, 295] on button "3 . vane" at bounding box center [608, 303] width 248 height 58
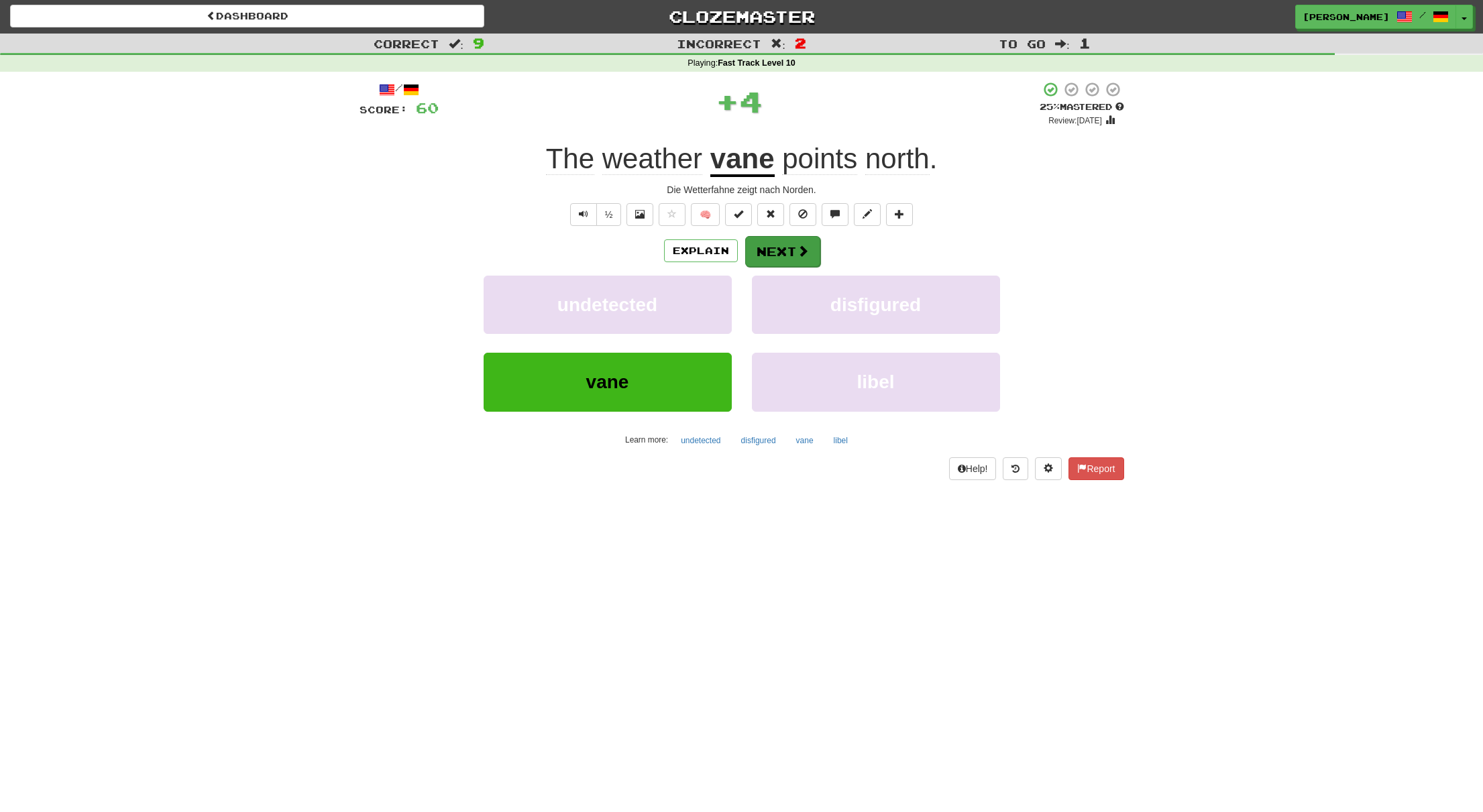
click at [790, 248] on button "Next" at bounding box center [783, 251] width 75 height 31
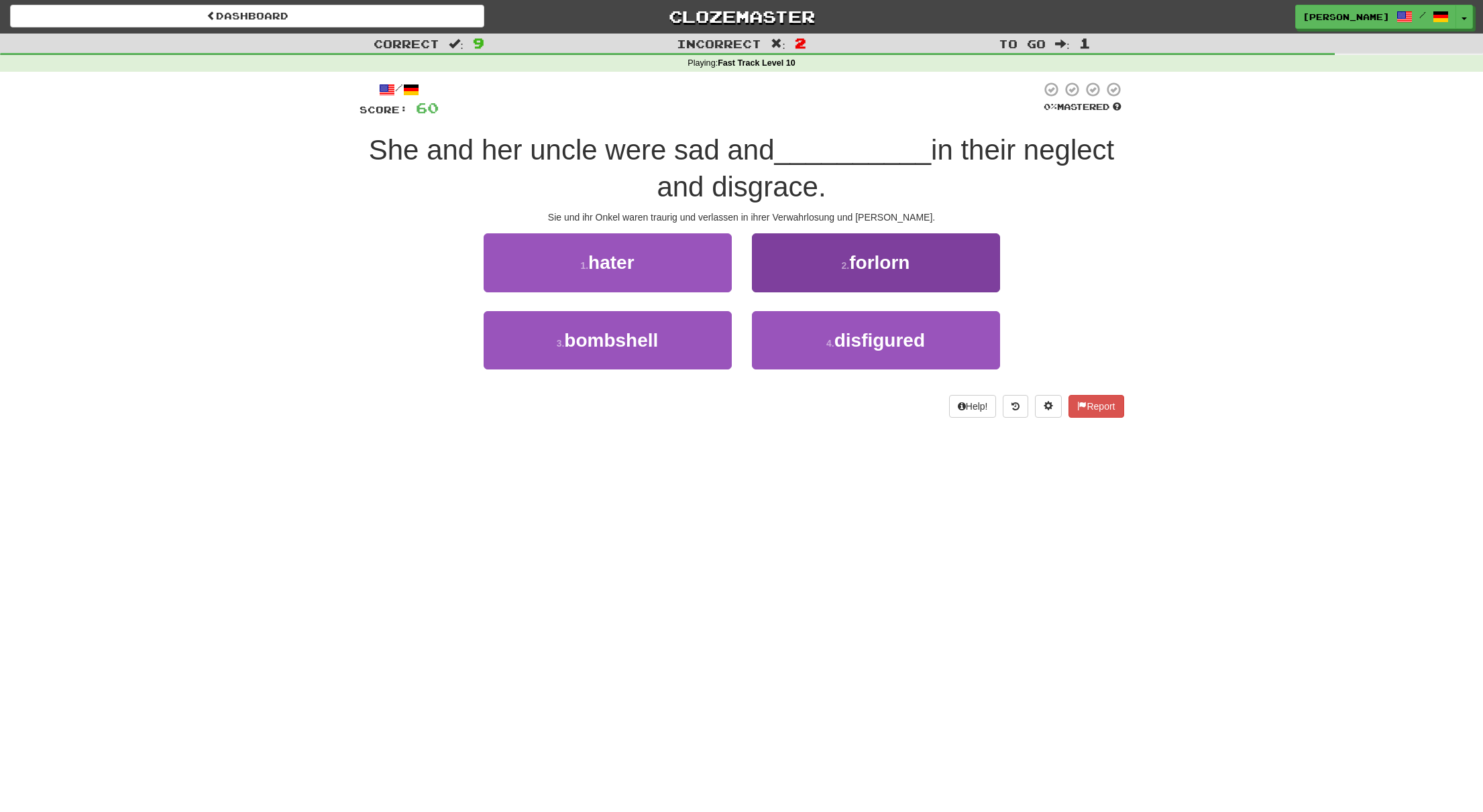
click at [797, 259] on button "2 . forlorn" at bounding box center [876, 263] width 248 height 58
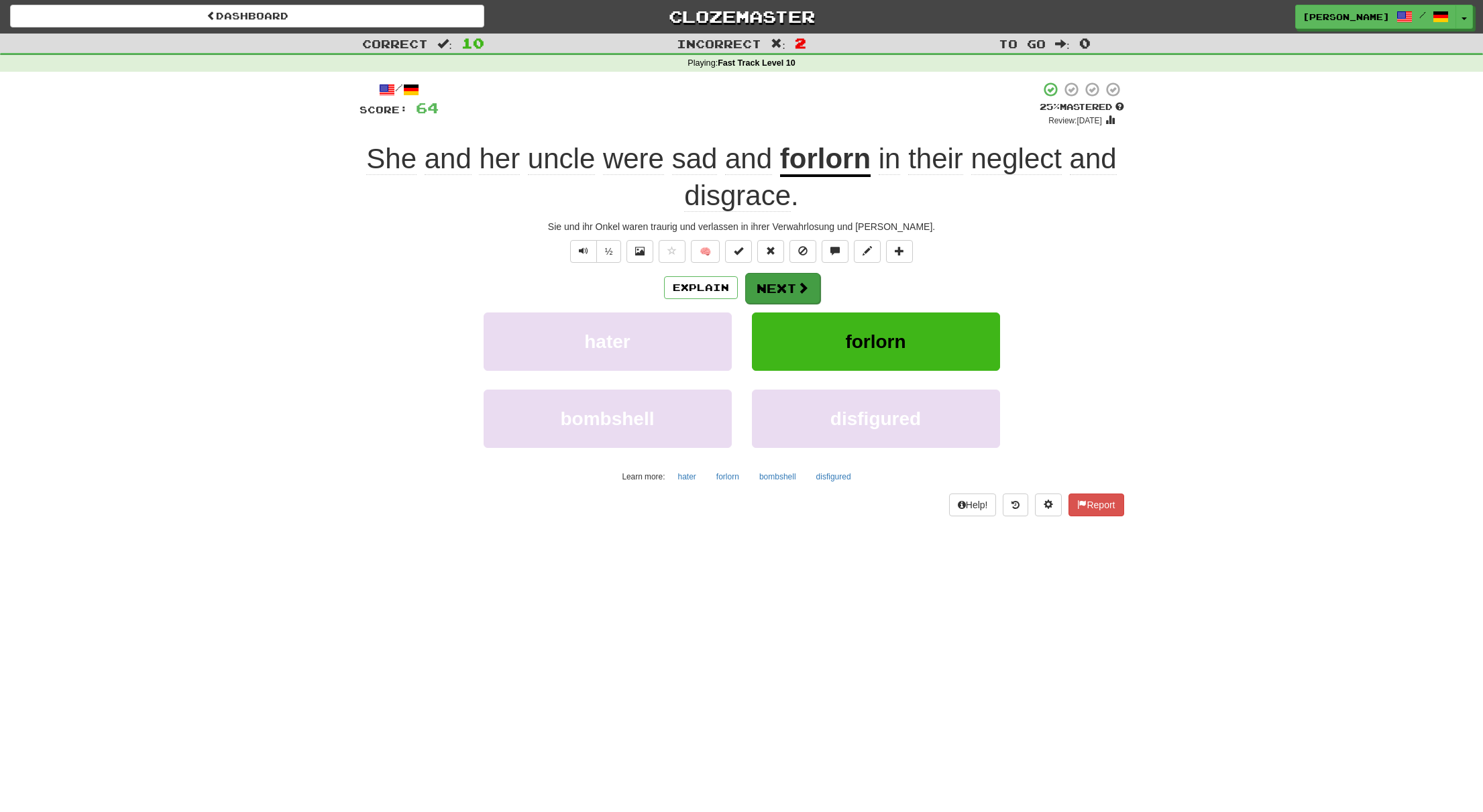
click at [798, 280] on button "Next" at bounding box center [783, 288] width 75 height 31
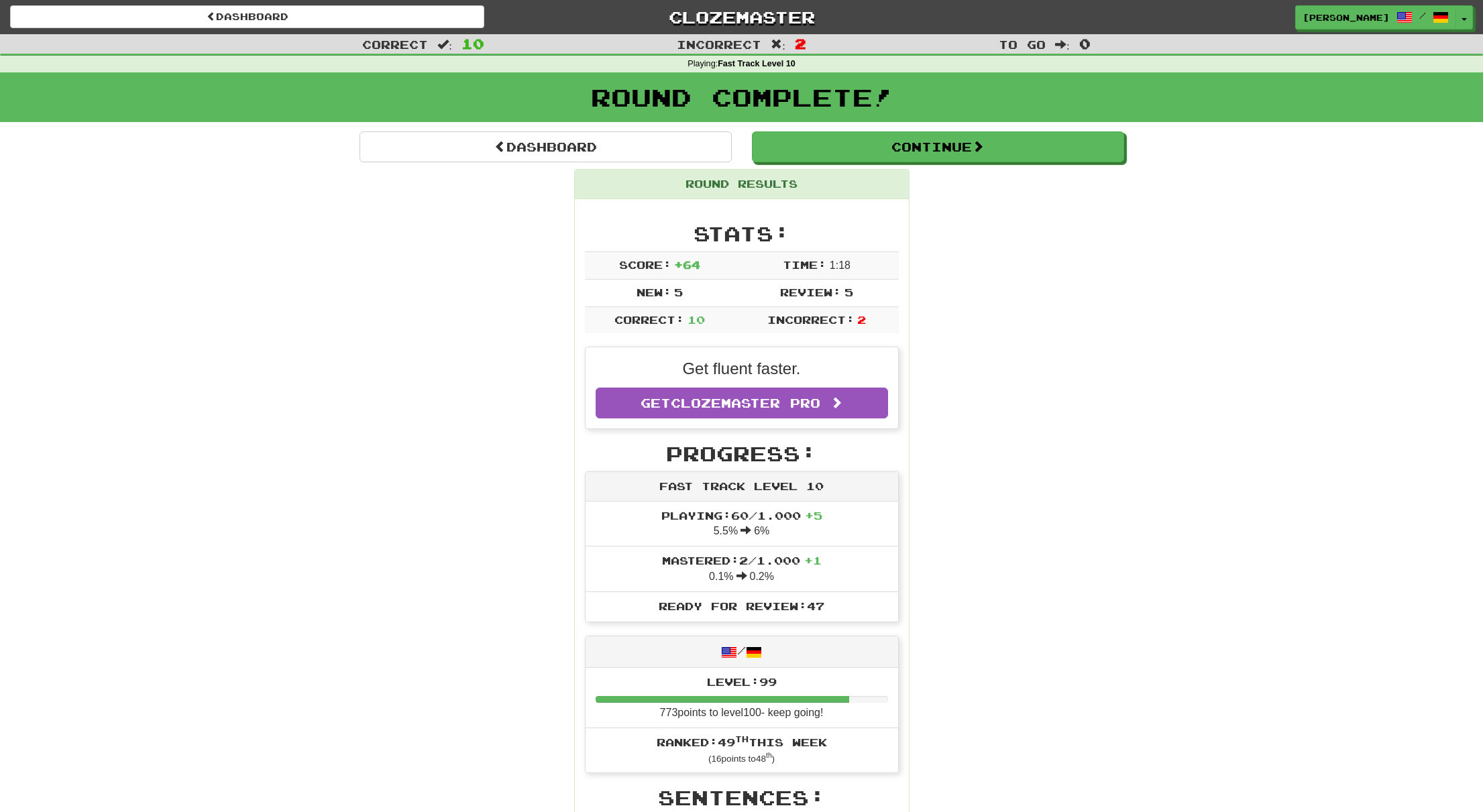
scroll to position [0, 0]
click at [1467, 19] on span "button" at bounding box center [1464, 20] width 5 height 3
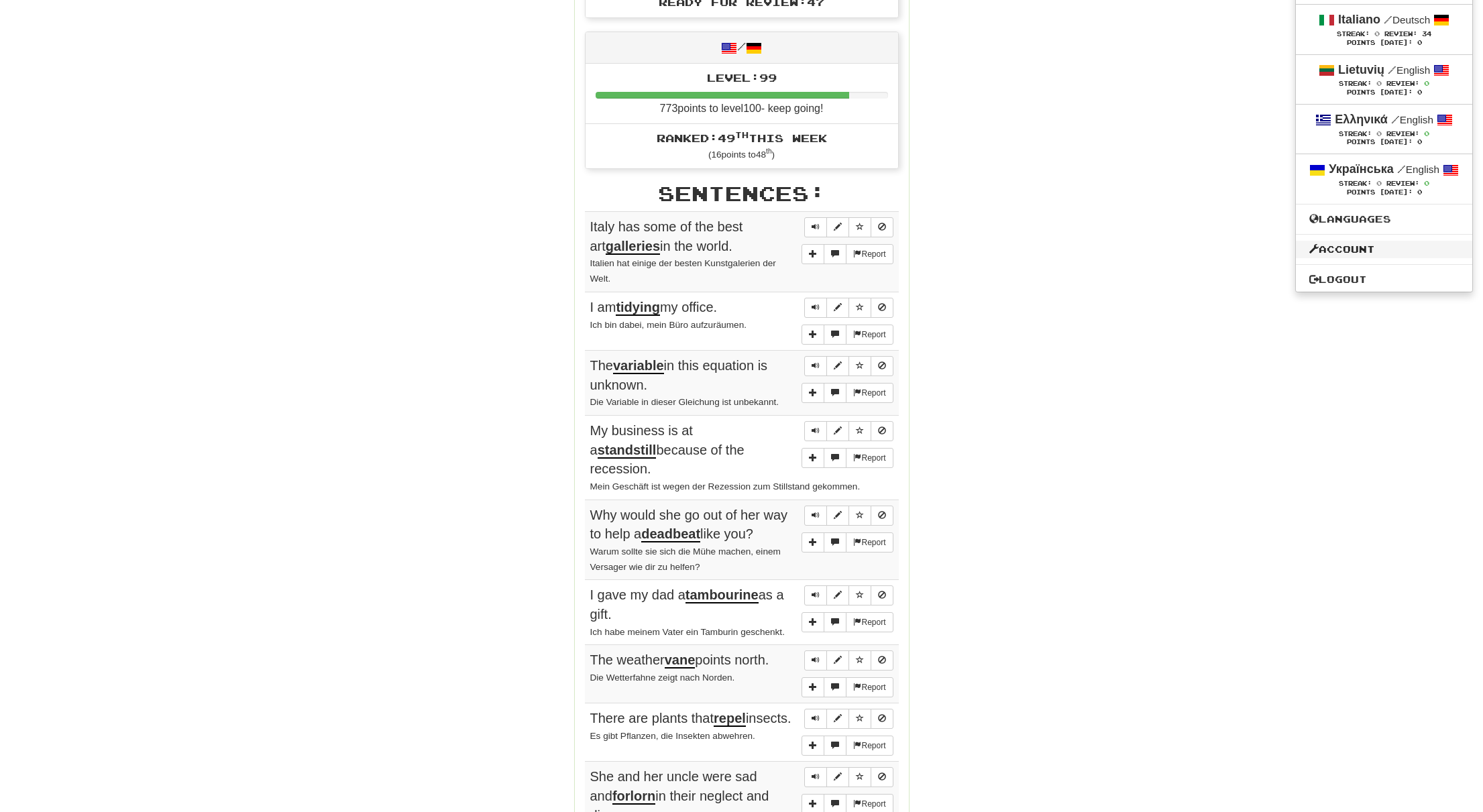
scroll to position [610, 0]
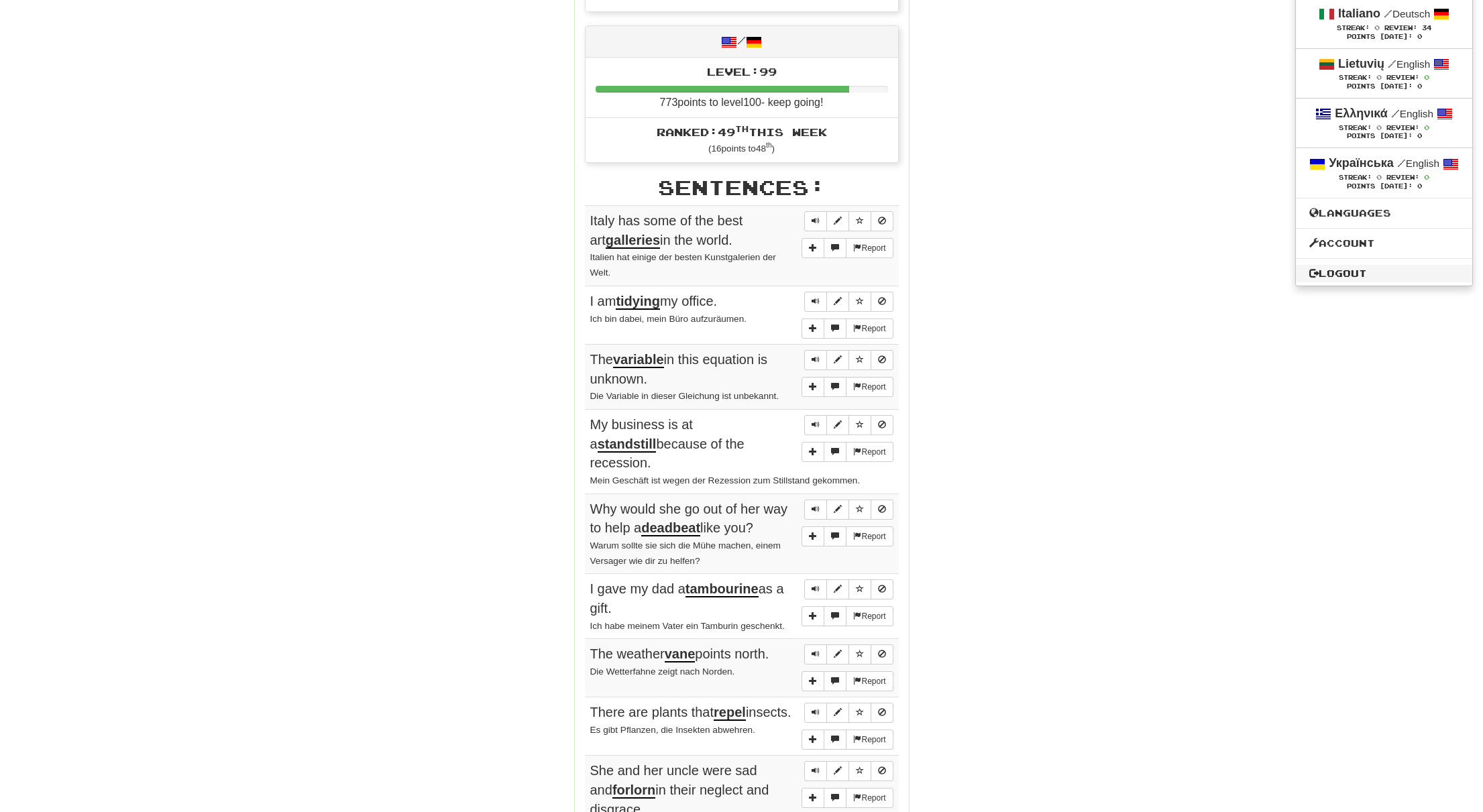
click at [1315, 282] on link "Logout" at bounding box center [1384, 274] width 176 height 17
